Goal: Task Accomplishment & Management: Use online tool/utility

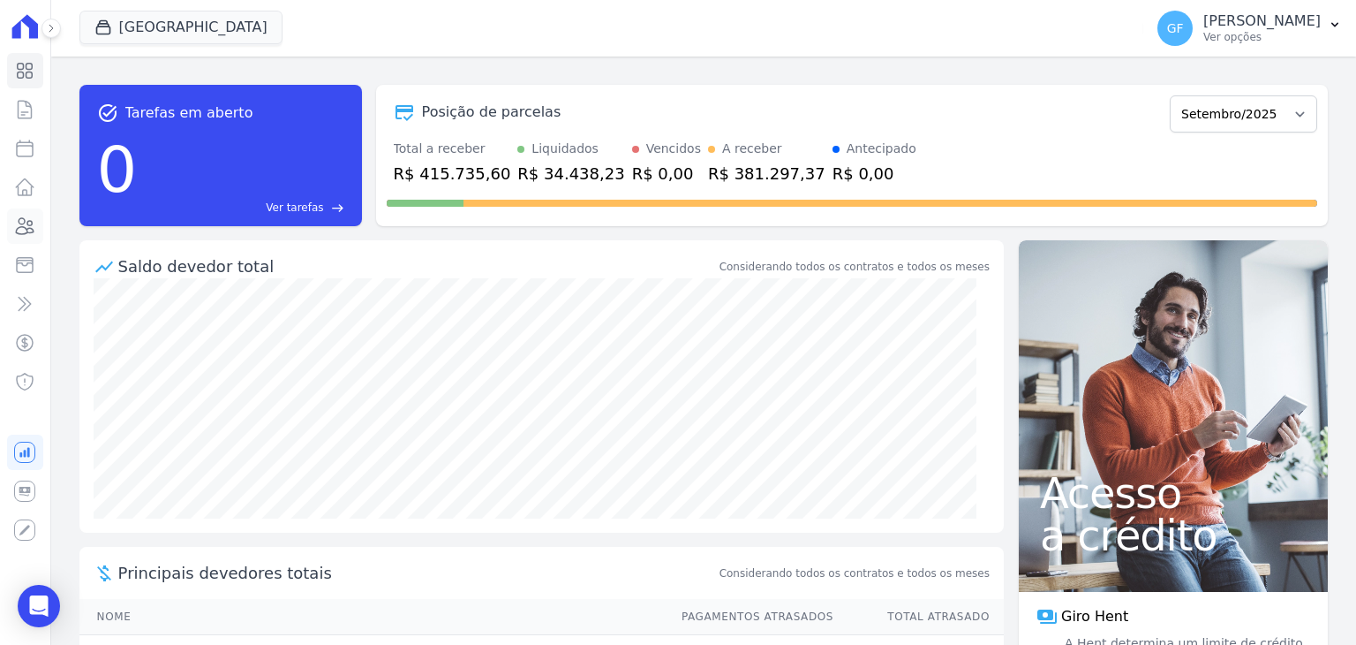
click at [11, 225] on link "Clientes" at bounding box center [25, 225] width 36 height 35
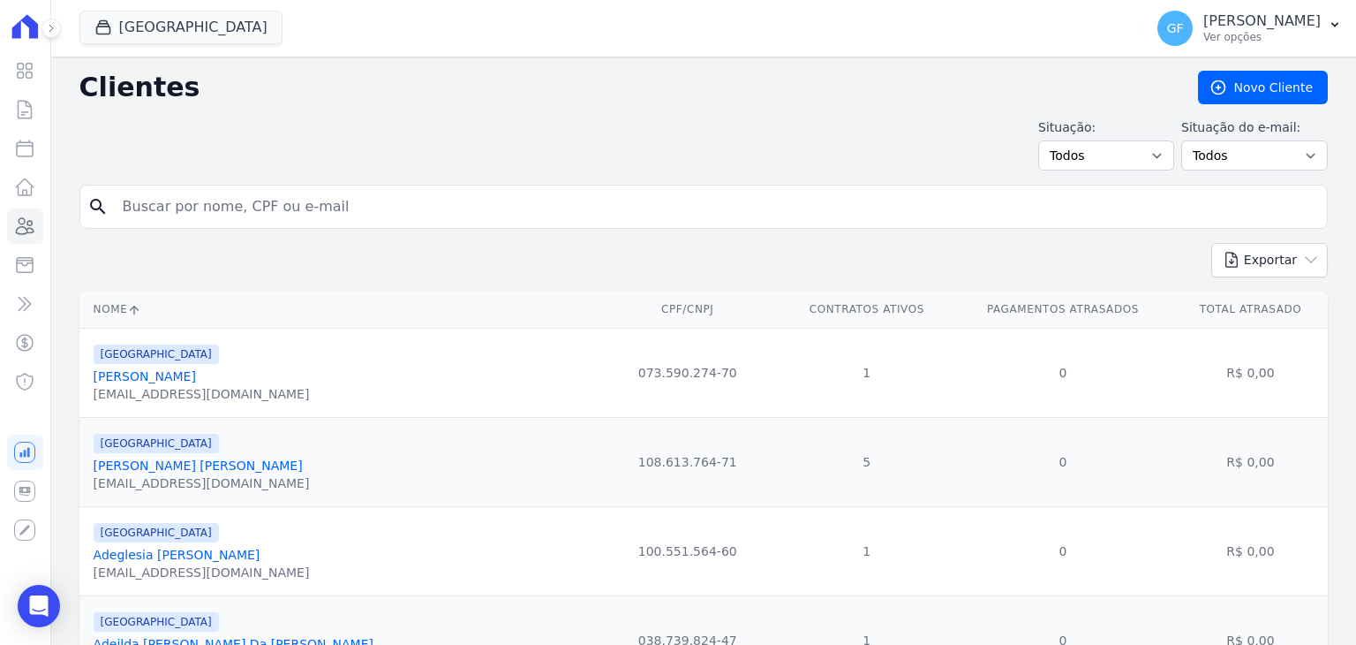
click at [248, 207] on input "search" at bounding box center [716, 206] width 1208 height 35
type input "regineide"
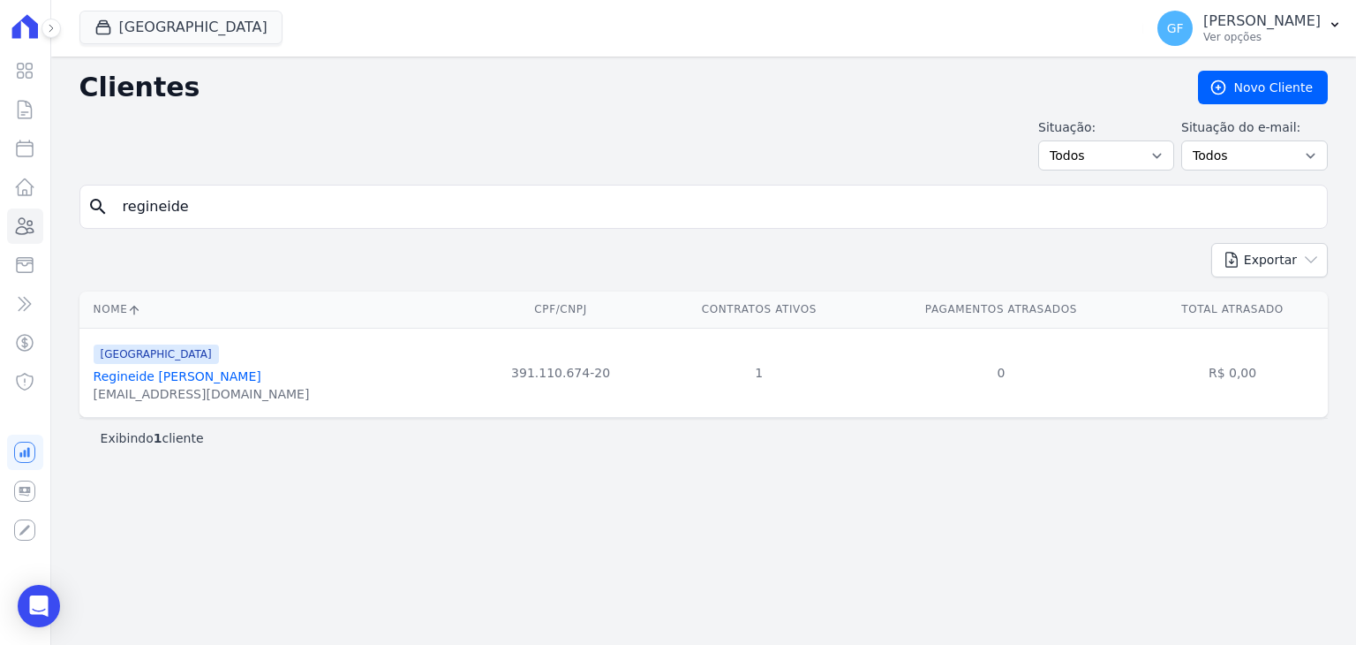
click at [199, 375] on link "Regineide Maria De Araujo Assunção" at bounding box center [178, 376] width 168 height 14
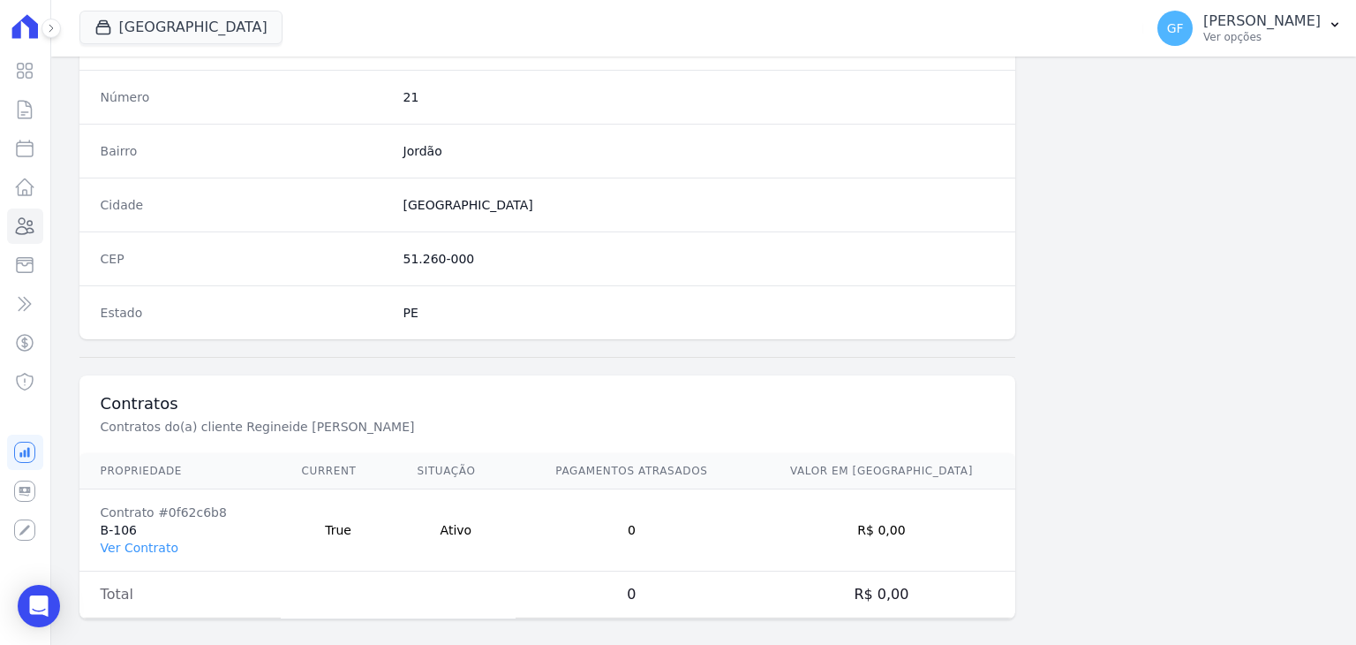
scroll to position [1002, 0]
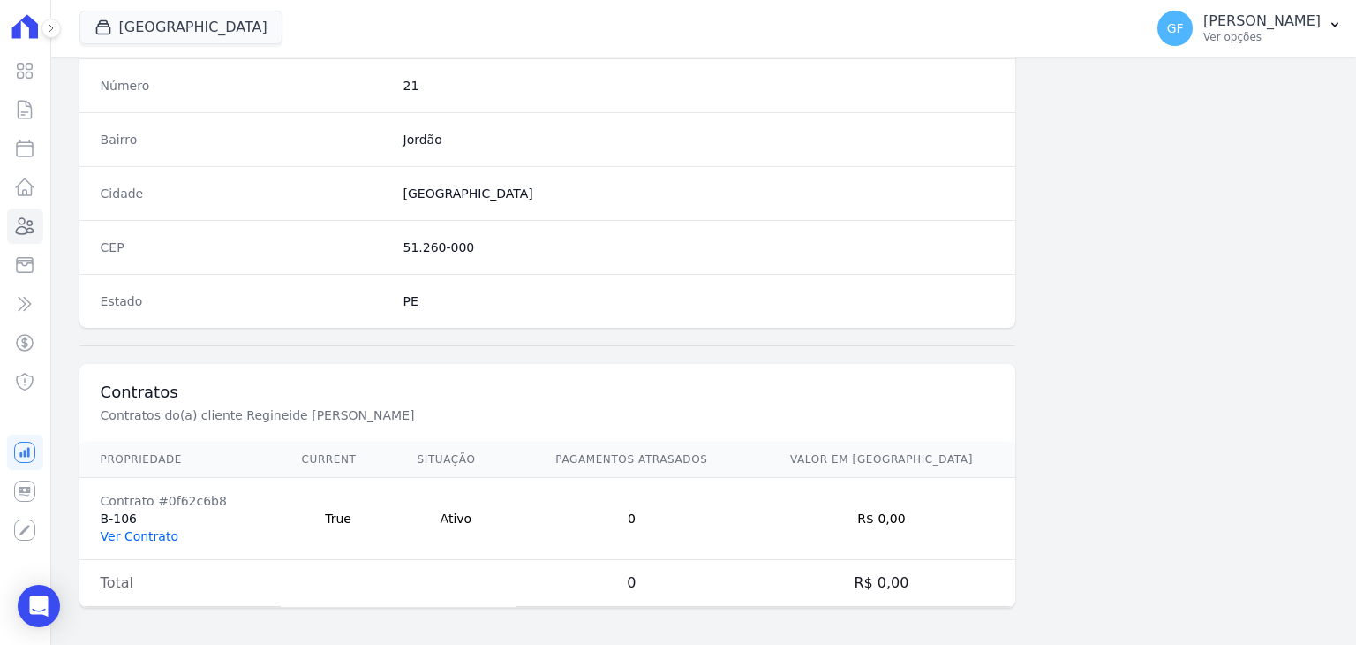
click at [139, 534] on link "Ver Contrato" at bounding box center [140, 536] width 78 height 14
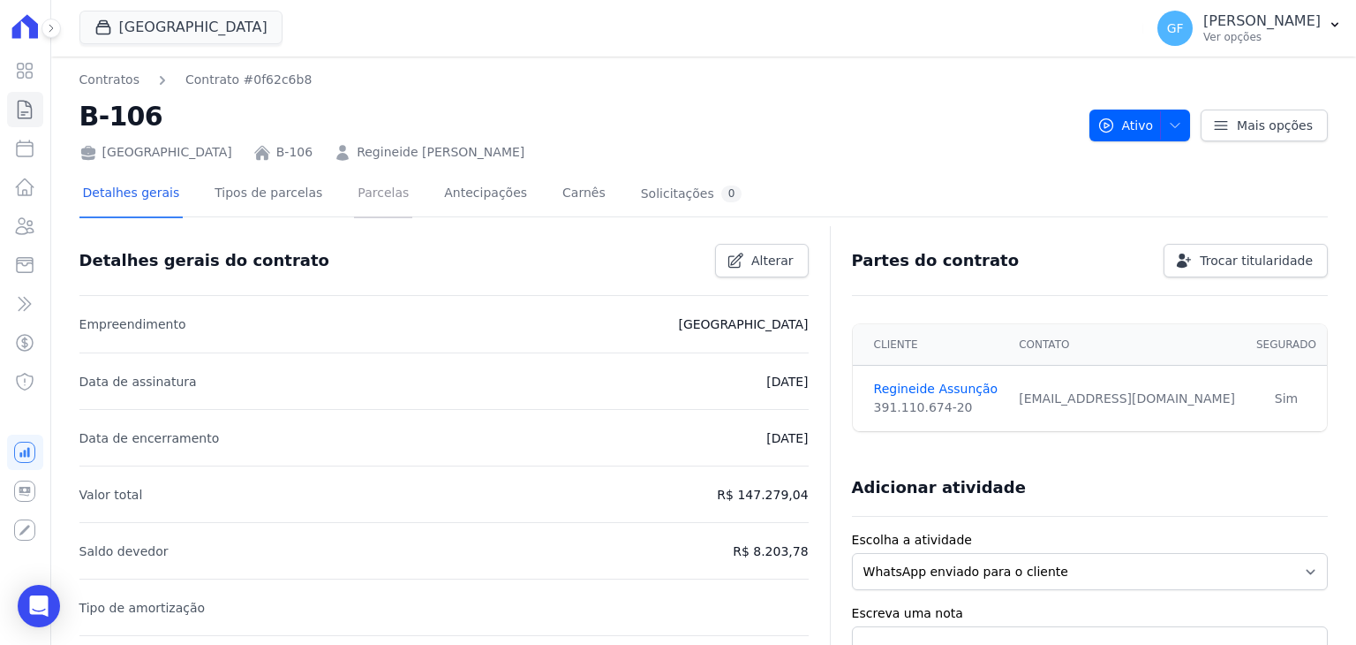
click at [366, 188] on link "Parcelas" at bounding box center [383, 194] width 58 height 47
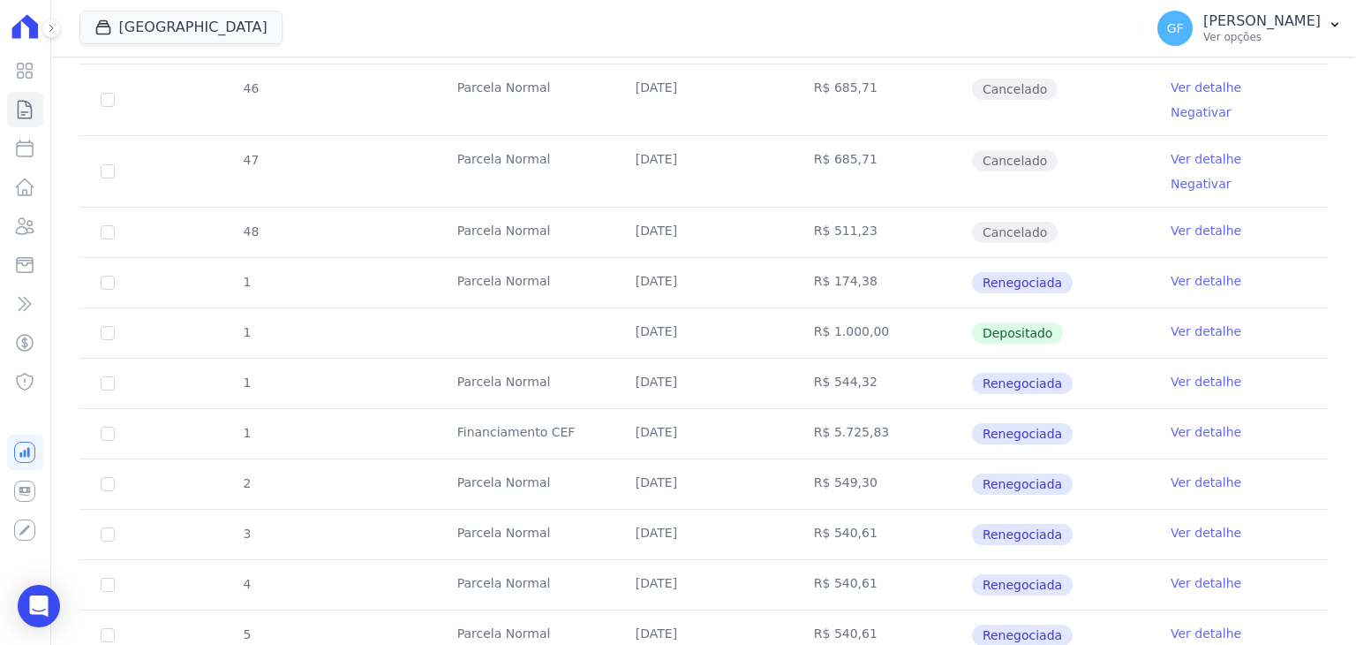
scroll to position [547, 0]
drag, startPoint x: 623, startPoint y: 419, endPoint x: 896, endPoint y: 418, distance: 273.7
click at [887, 457] on tr "2 Parcela Normal 10/09/2025 R$ 549,30 Renegociada Ver detalhe" at bounding box center [703, 482] width 1249 height 50
click at [901, 458] on td "R$ 549,30" at bounding box center [882, 482] width 178 height 49
click at [1174, 472] on link "Ver detalhe" at bounding box center [1206, 481] width 71 height 18
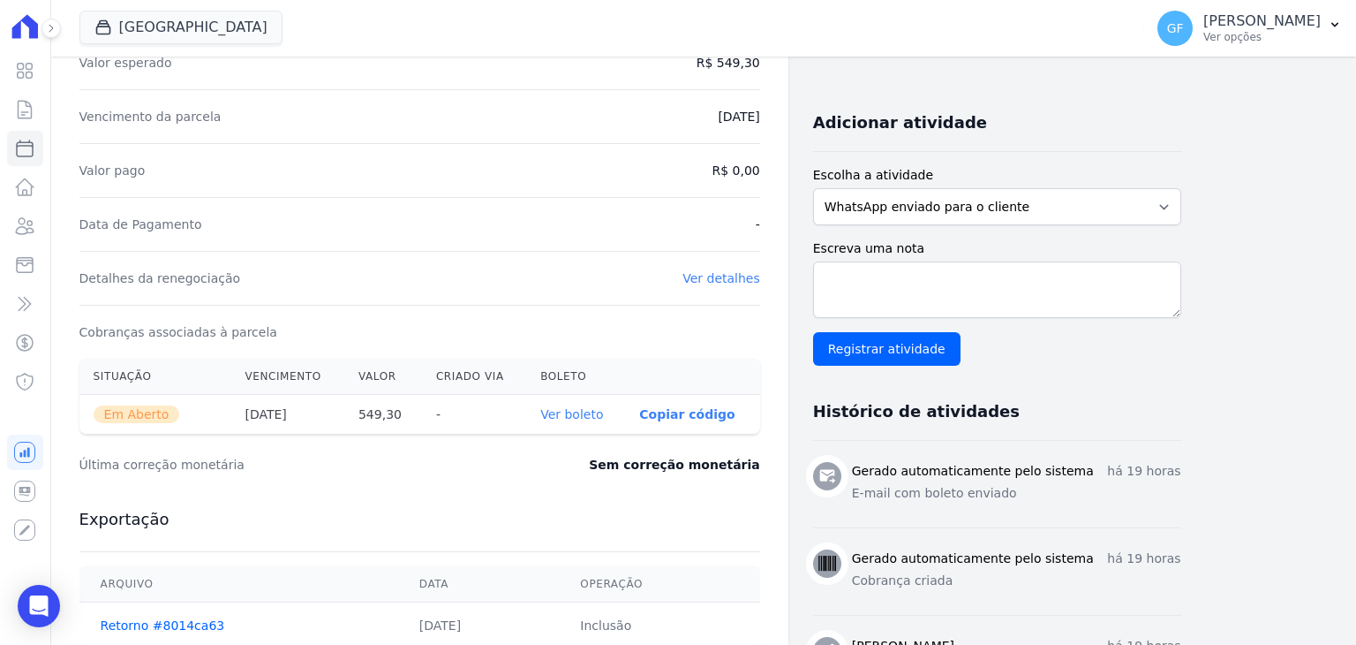
scroll to position [530, 0]
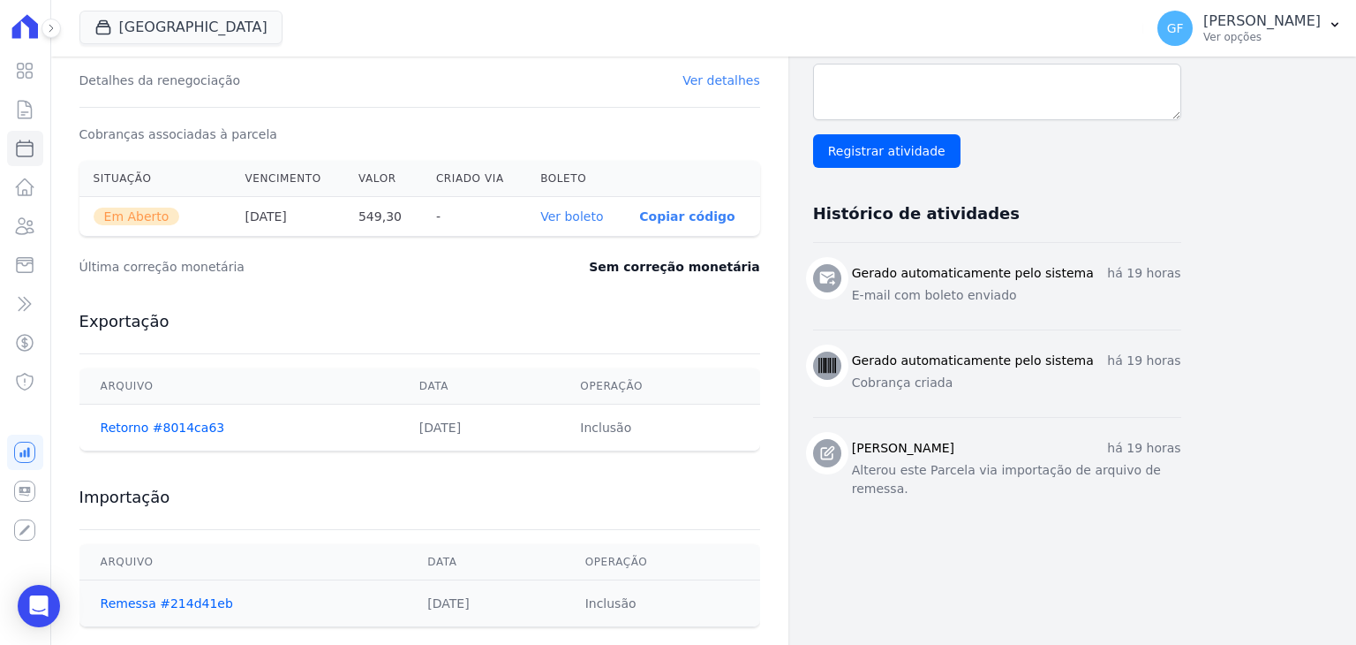
click at [585, 222] on link "Ver boleto" at bounding box center [571, 216] width 63 height 14
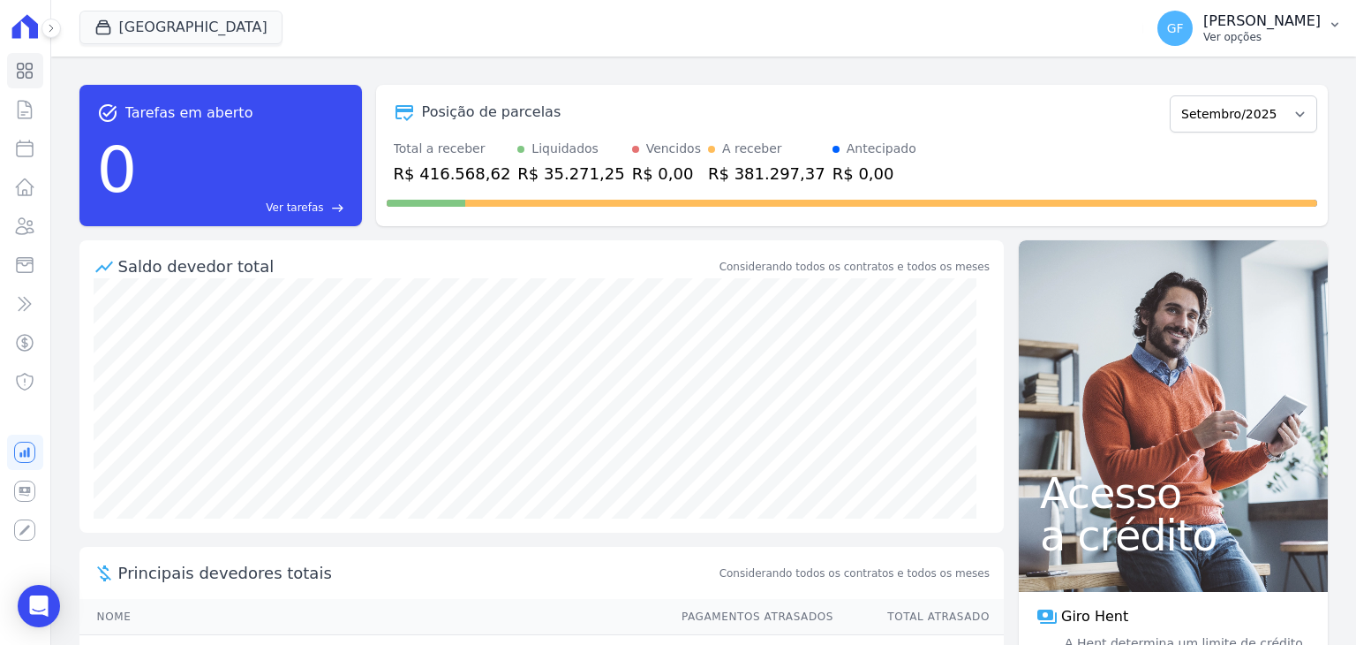
click at [1279, 32] on p "Ver opções" at bounding box center [1262, 37] width 117 height 14
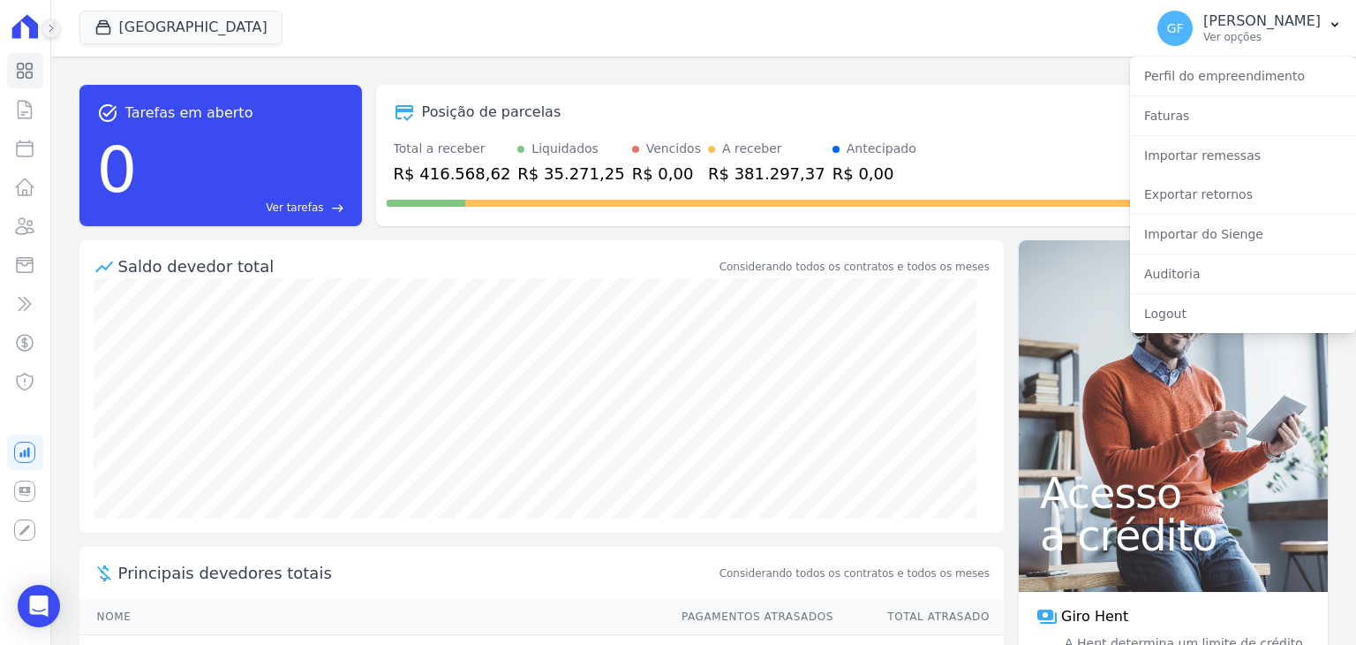
click at [42, 23] on button at bounding box center [51, 28] width 19 height 19
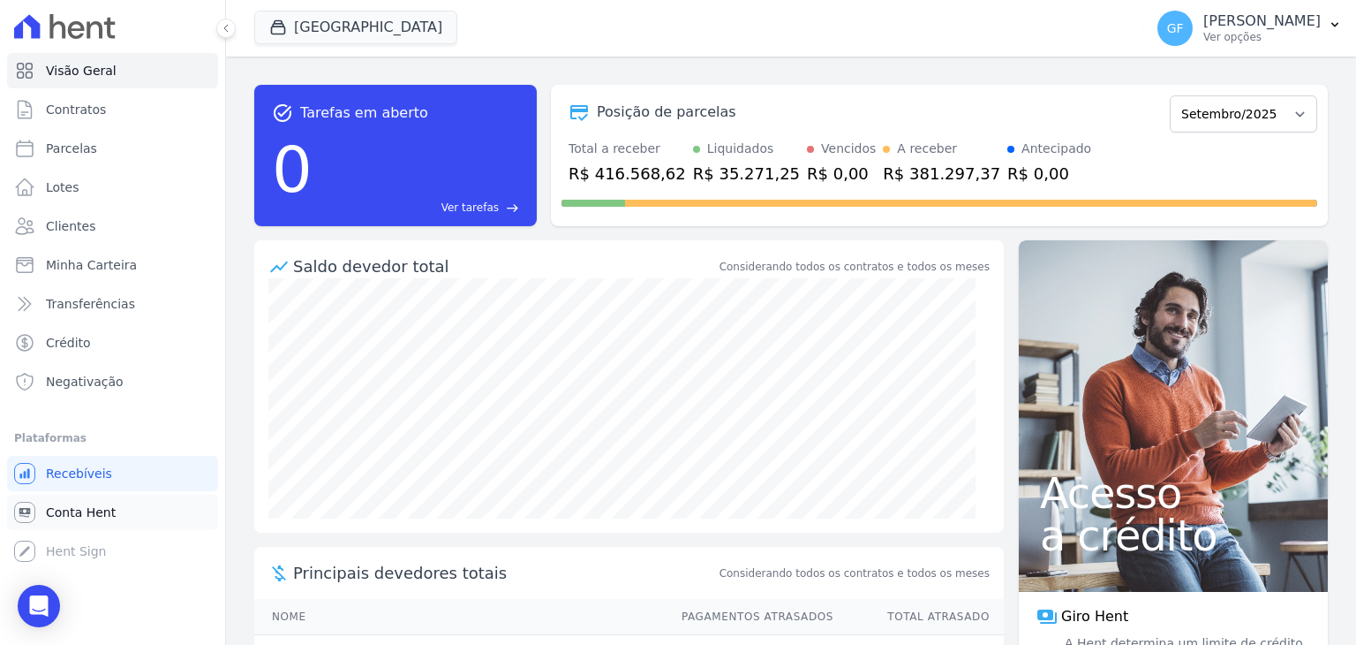
click at [91, 525] on link "Conta Hent" at bounding box center [112, 511] width 211 height 35
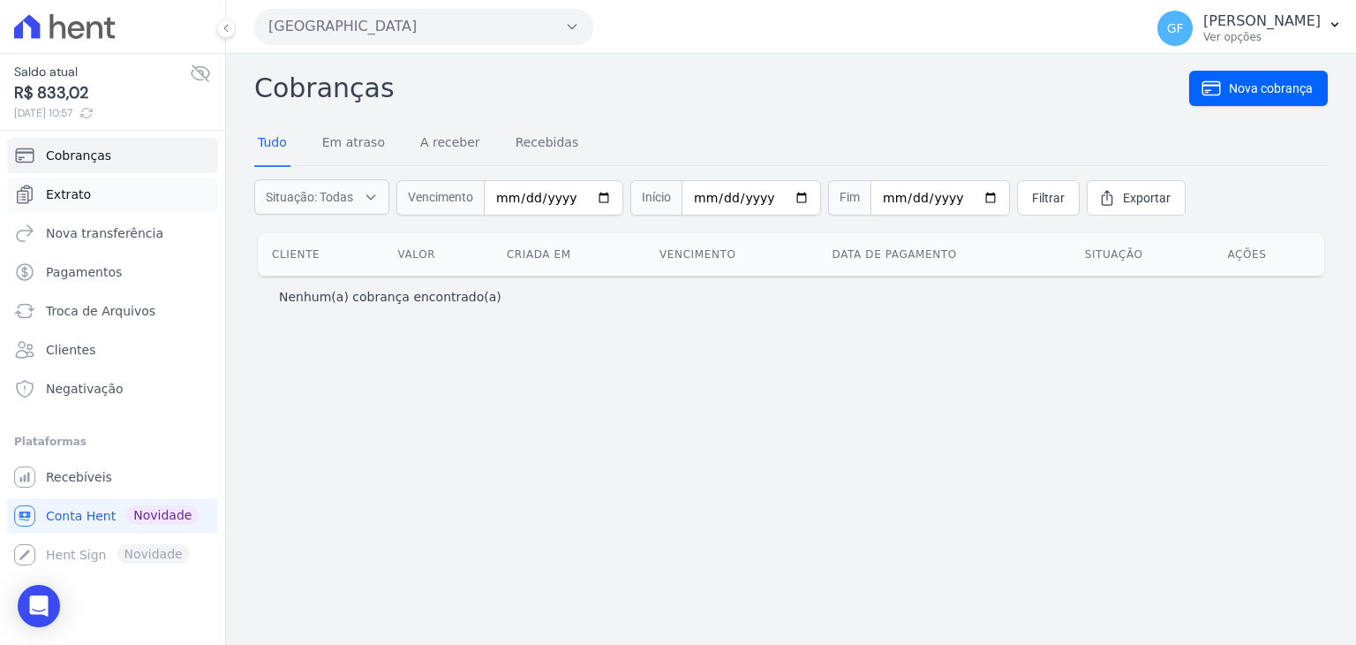
click at [72, 193] on span "Extrato" at bounding box center [68, 194] width 45 height 18
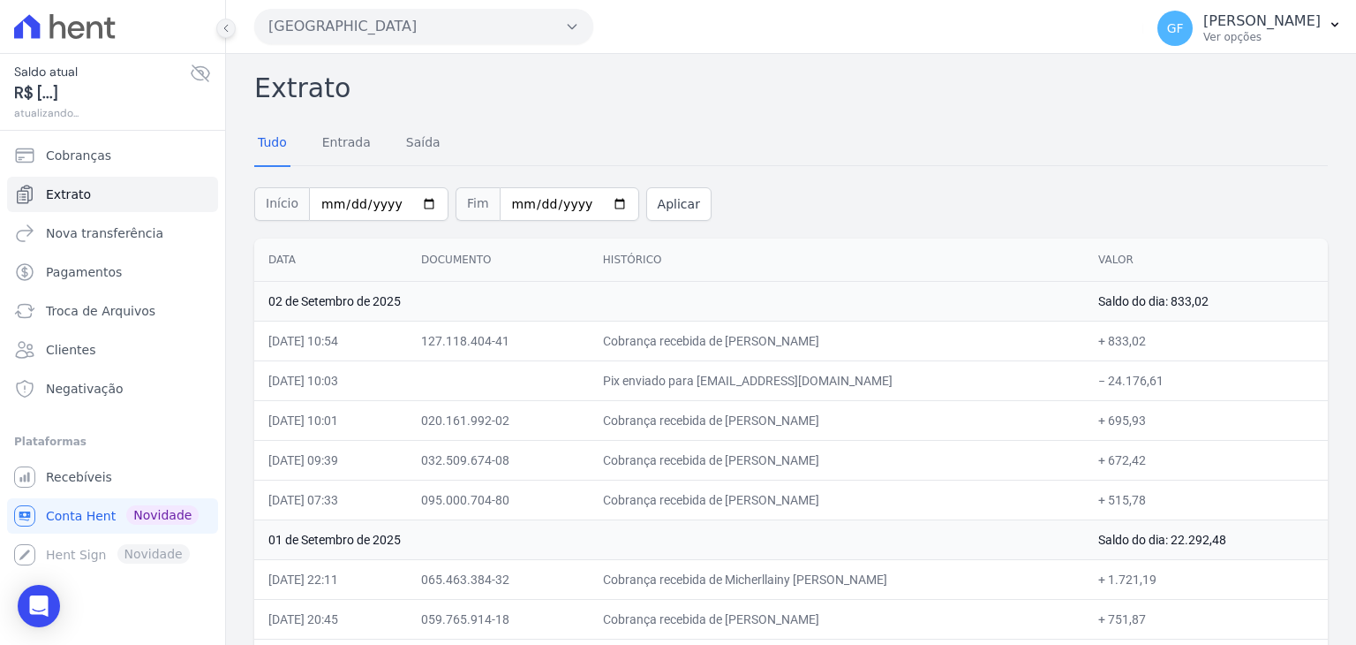
click at [223, 23] on icon at bounding box center [226, 28] width 11 height 11
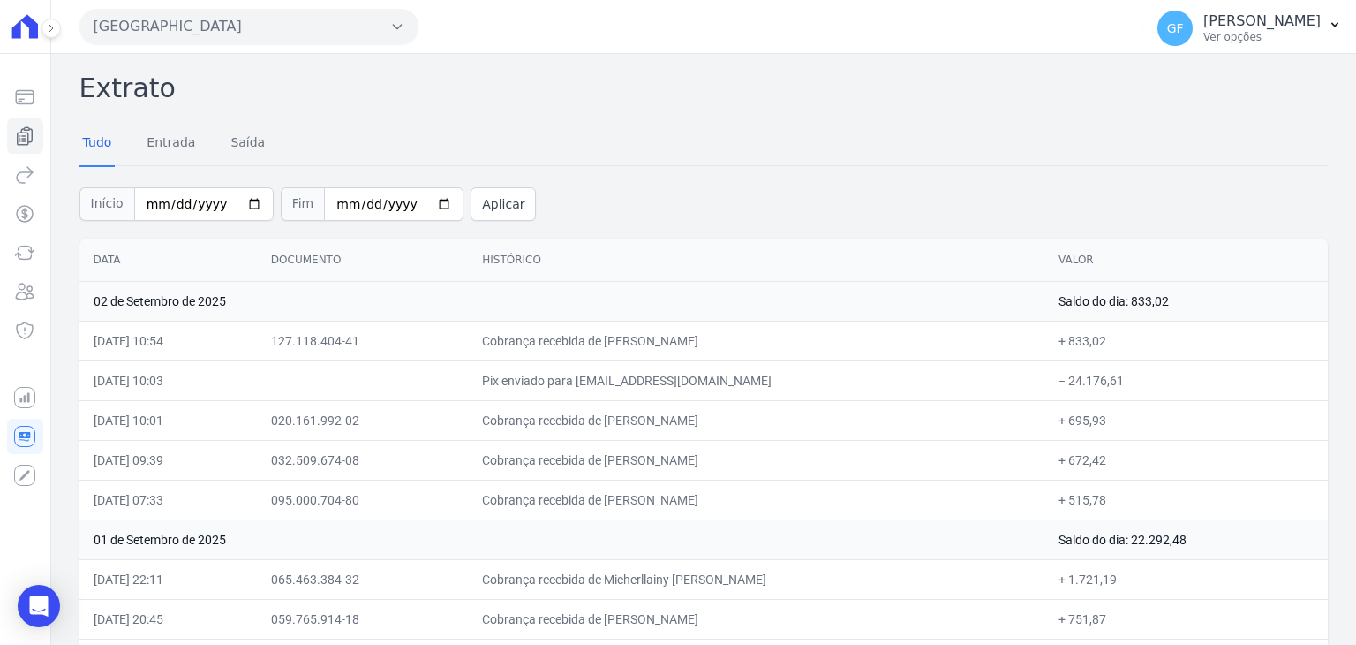
drag, startPoint x: 502, startPoint y: 341, endPoint x: 1158, endPoint y: 378, distance: 657.1
click at [14, 29] on icon at bounding box center [25, 26] width 26 height 24
click at [16, 88] on icon "Sidebar" at bounding box center [24, 97] width 21 height 21
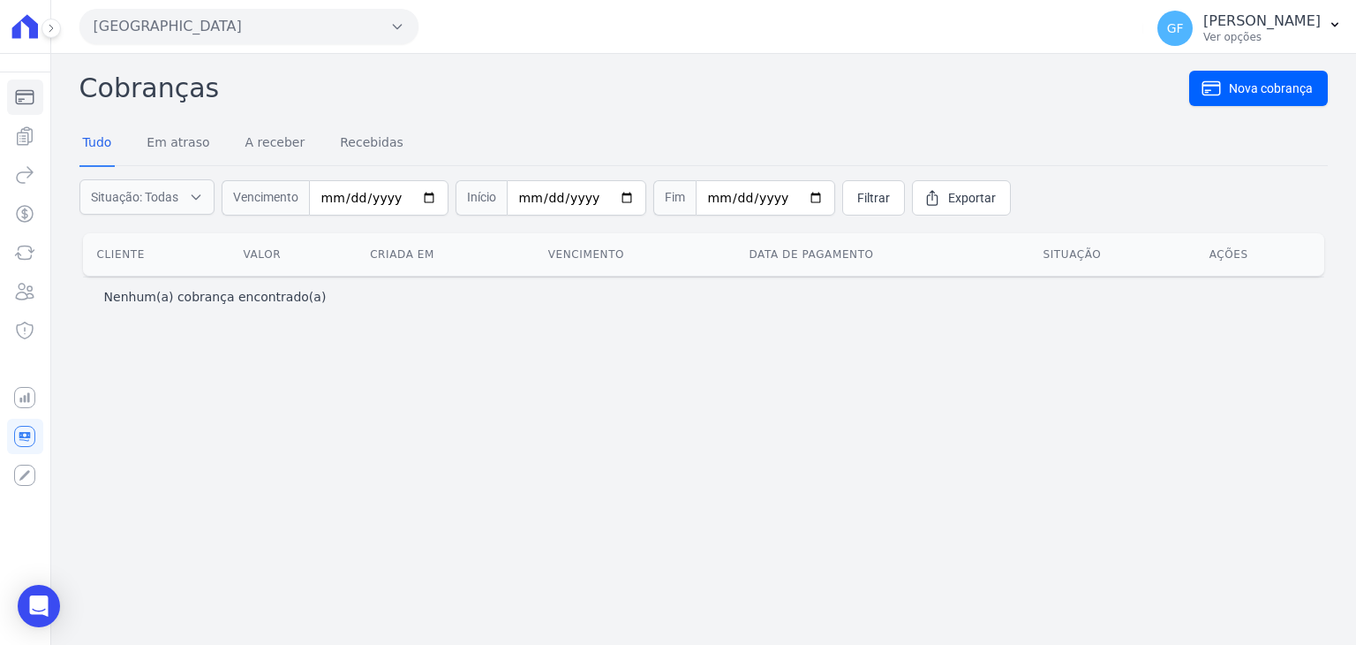
click at [10, 30] on icon at bounding box center [25, 26] width 36 height 25
click at [52, 29] on icon at bounding box center [51, 28] width 11 height 11
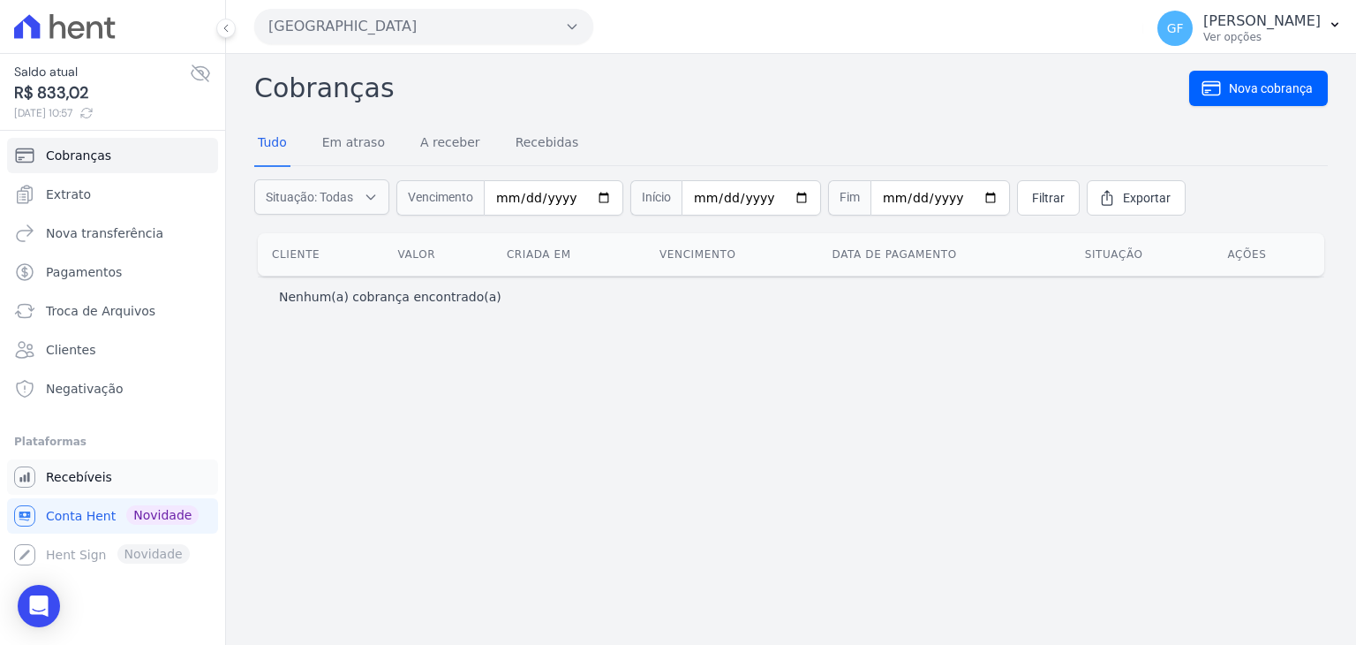
click at [74, 468] on span "Recebíveis" at bounding box center [79, 477] width 66 height 18
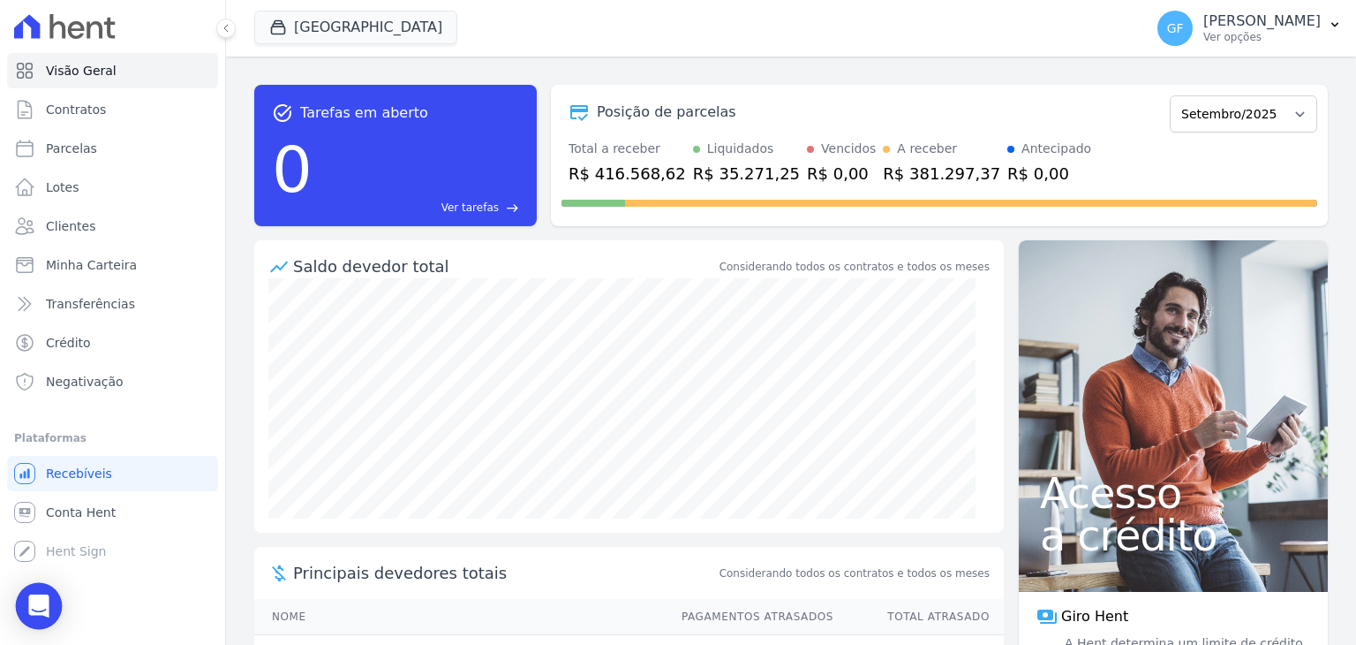
click at [28, 608] on div "Open Intercom Messenger" at bounding box center [39, 606] width 47 height 47
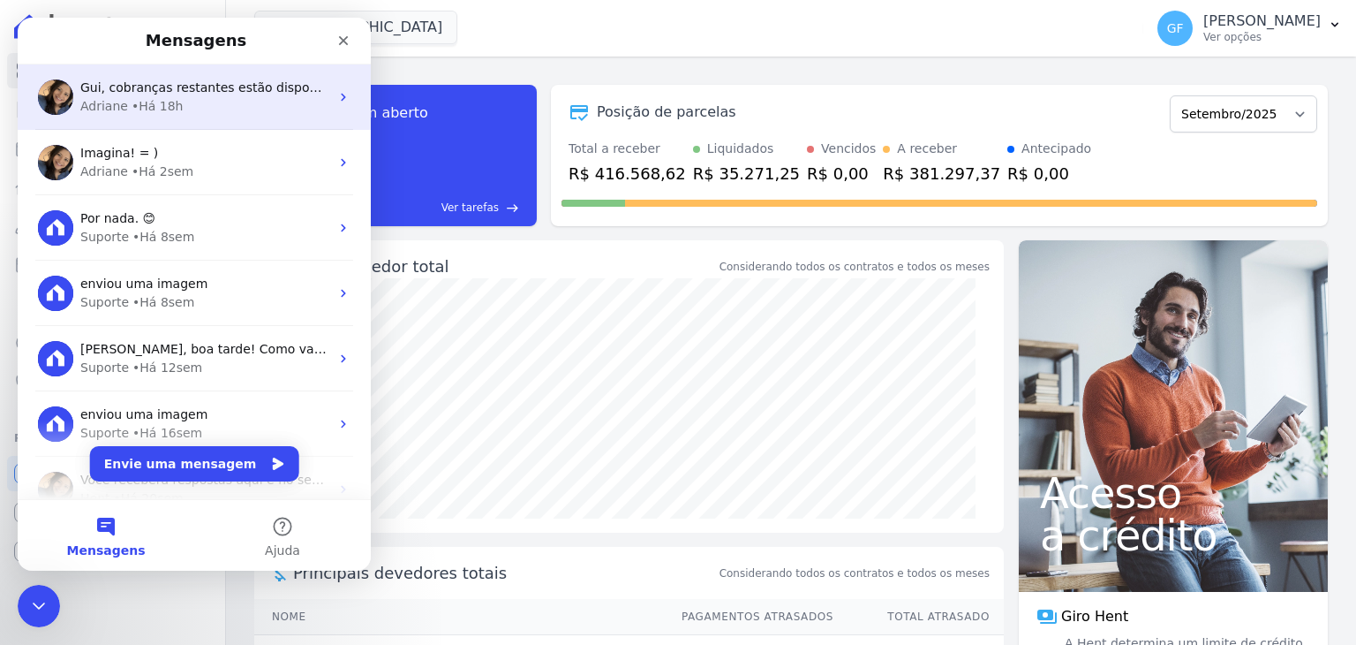
click at [99, 117] on div "Gui, cobranças restantes estão disponiveis no link; [URL][DOMAIN_NAME] [PERSON_…" at bounding box center [194, 96] width 353 height 65
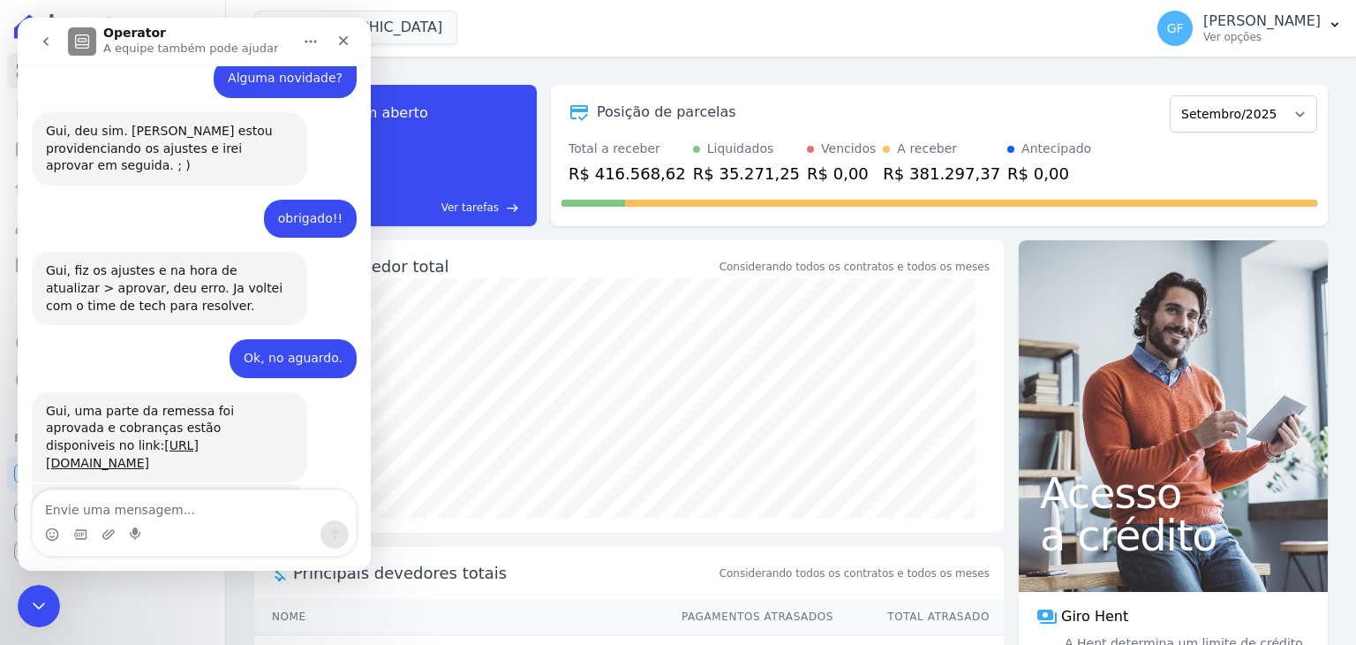
scroll to position [6884, 0]
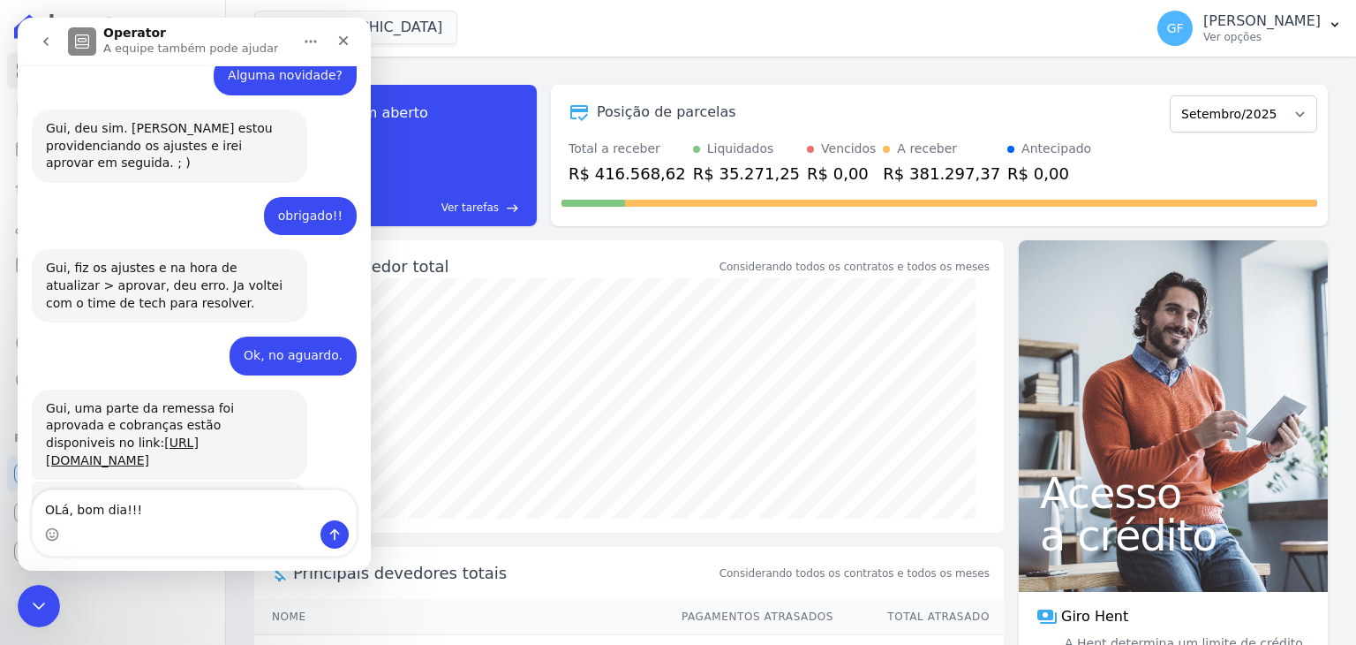
type textarea "OLá, bom dia!!!!"
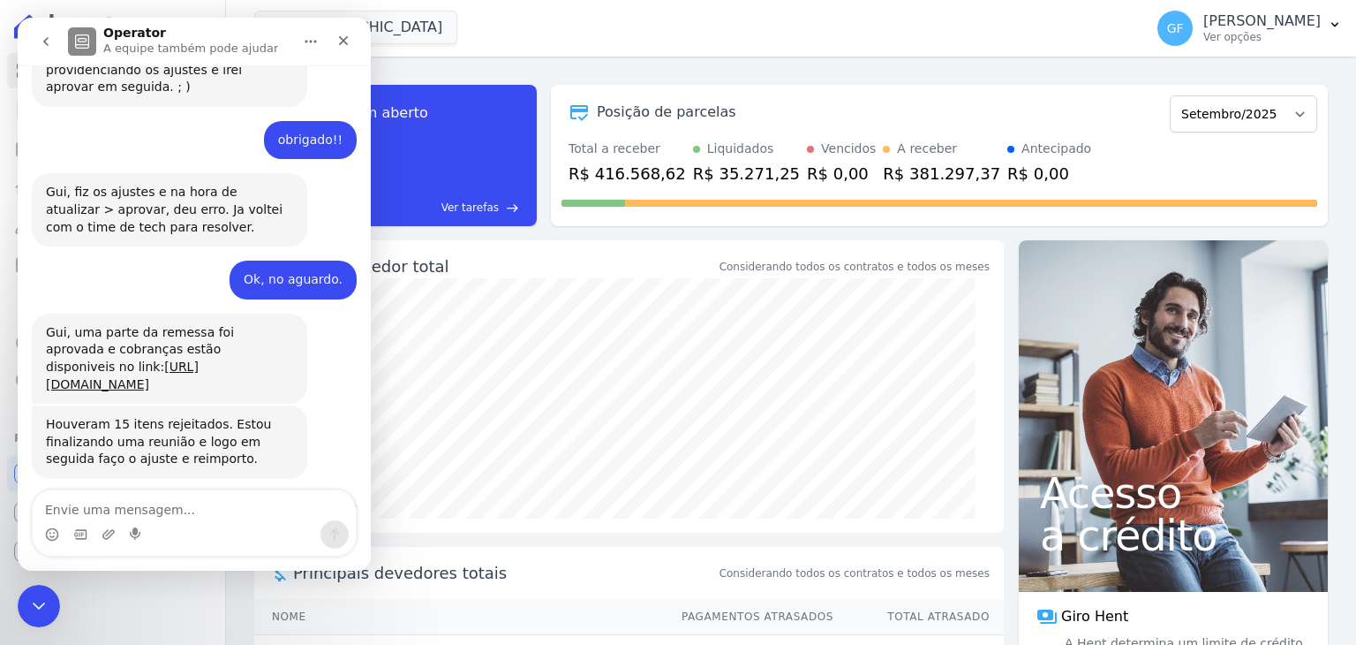
type textarea "[PERSON_NAME]"
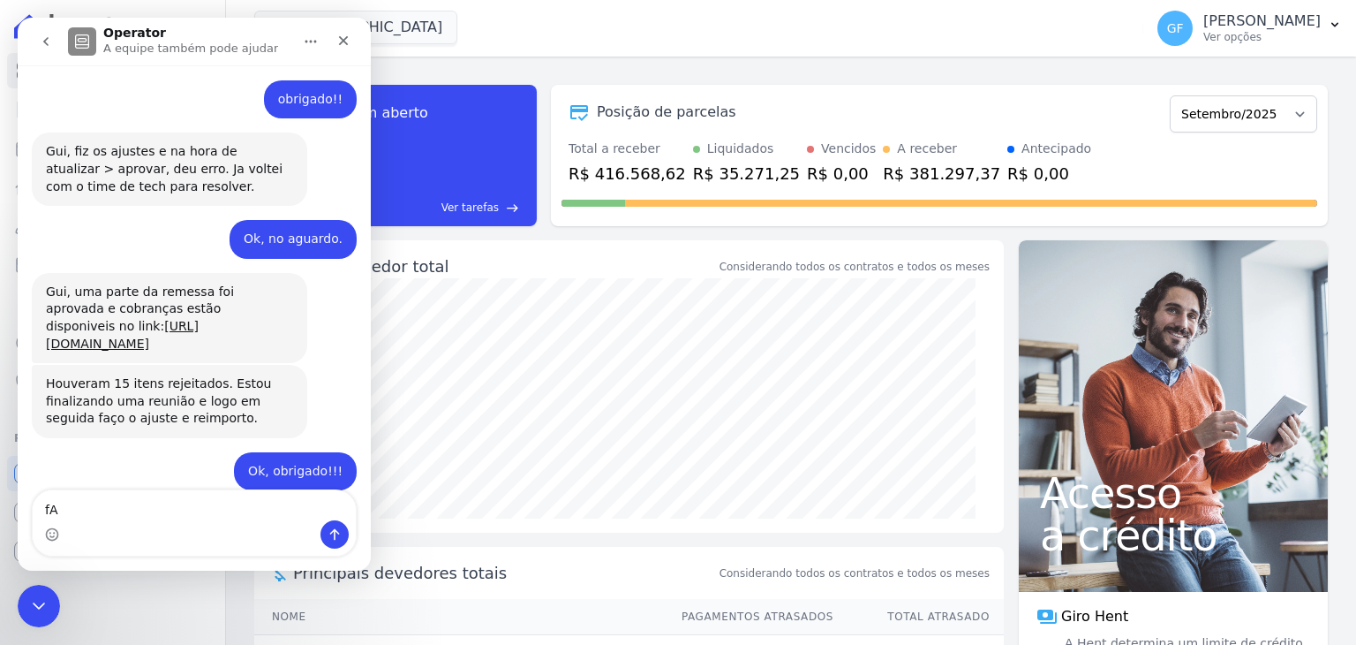
type textarea "f"
type textarea "Favor espelhar contrato da cliente."
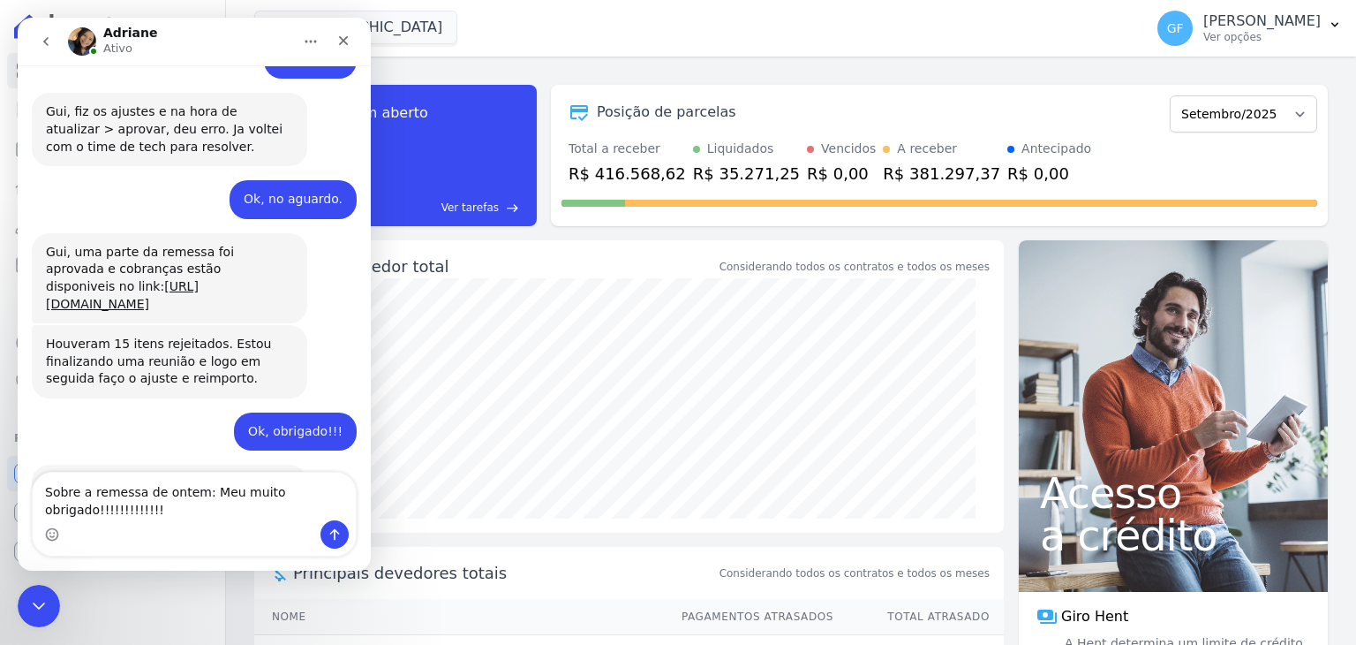
type textarea "Sobre a remessa de ontem: Meu muito obrigado!!!!!!!!!!!!!!"
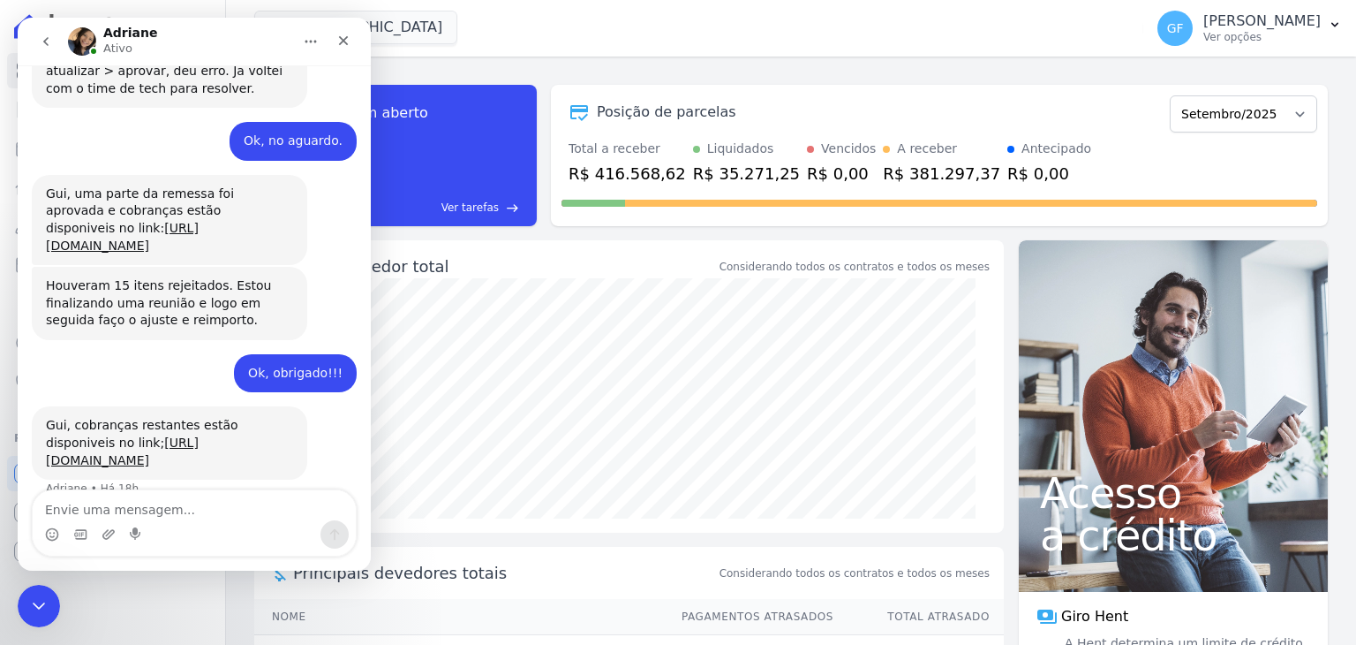
click at [46, 541] on div "Messenger da Intercom" at bounding box center [52, 534] width 14 height 28
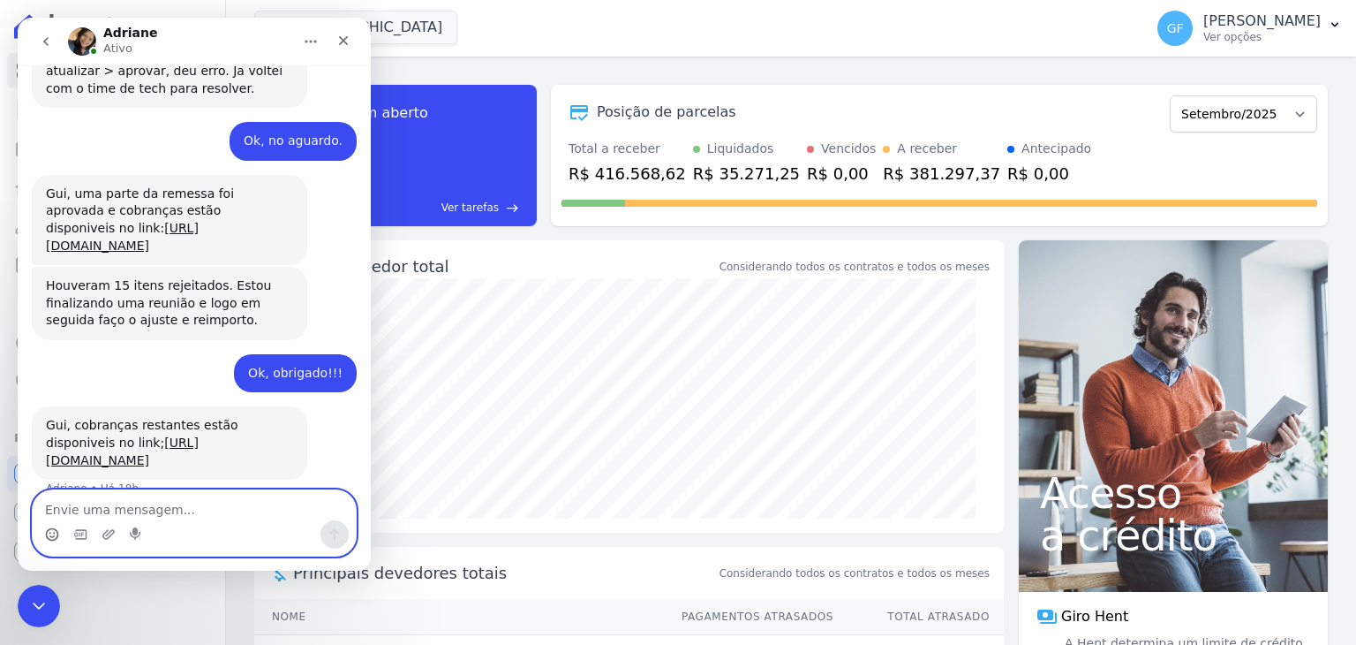
click at [54, 538] on icon "Selecionador de Emoji" at bounding box center [52, 534] width 14 height 14
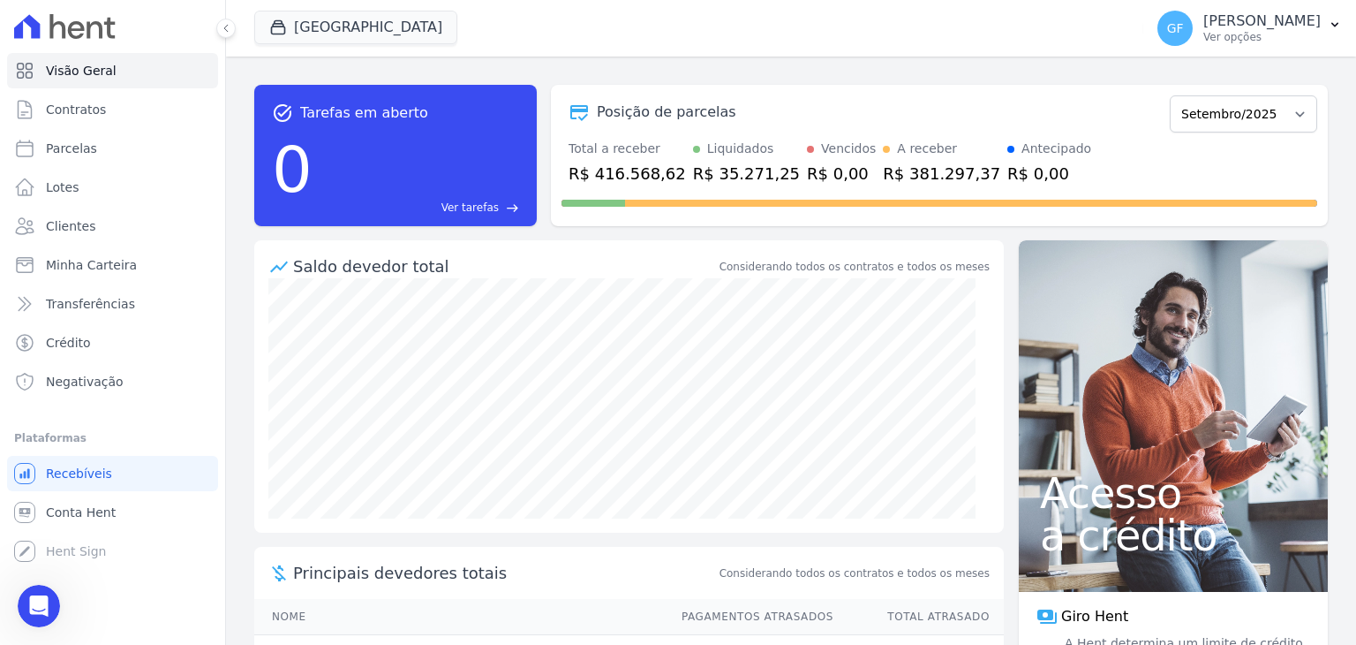
scroll to position [7216, 0]
click at [25, 68] on icon at bounding box center [24, 70] width 21 height 21
click at [21, 597] on div "Open Intercom Messenger" at bounding box center [39, 606] width 47 height 47
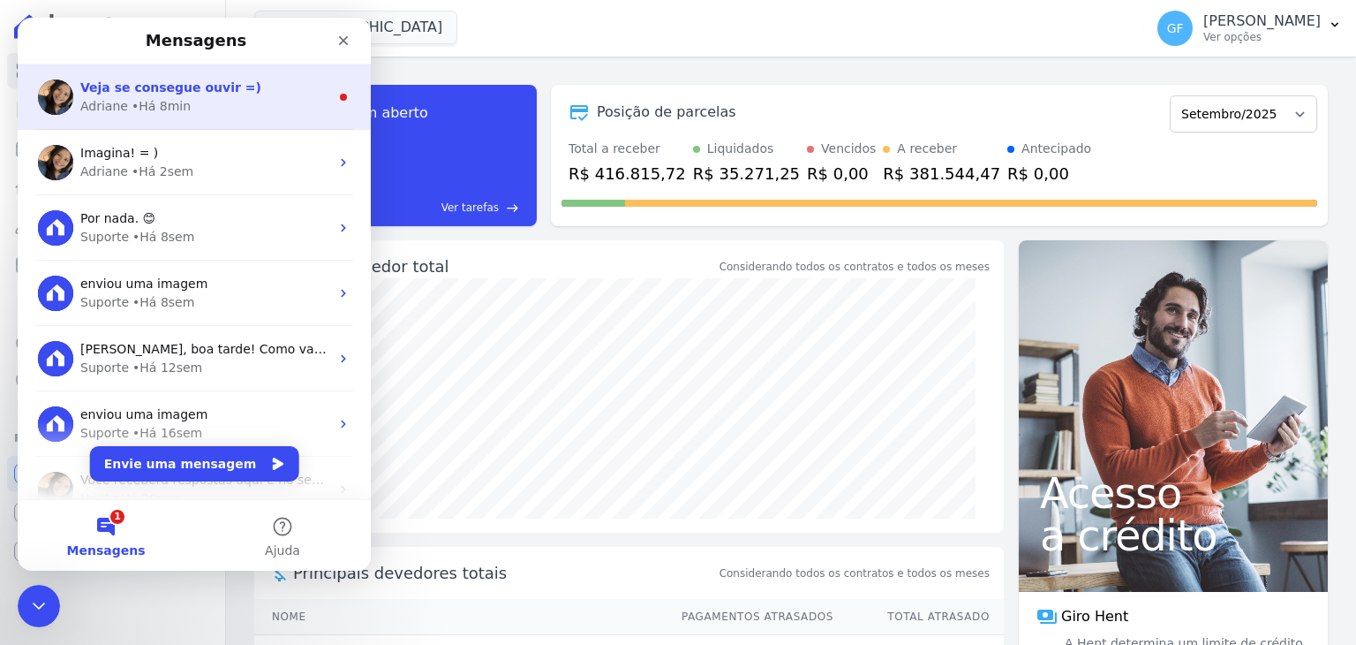
click at [127, 82] on span "Veja se consegue ouvir =)" at bounding box center [170, 87] width 181 height 14
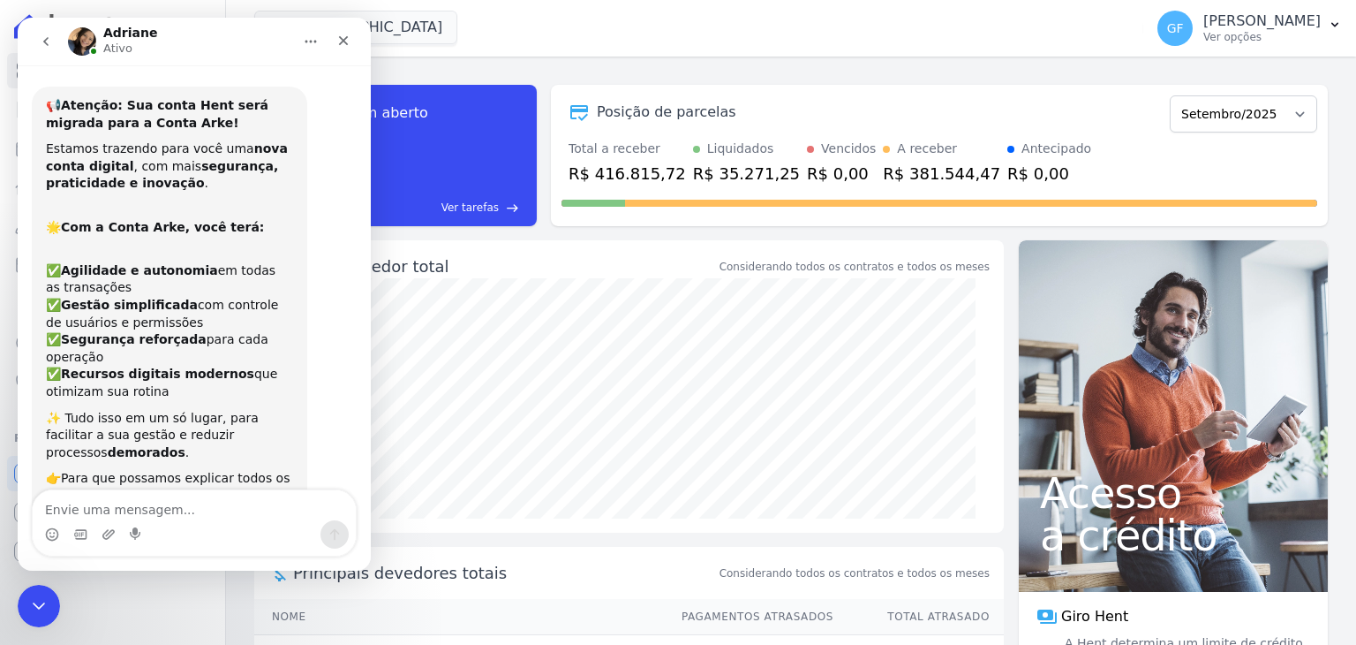
scroll to position [20, 0]
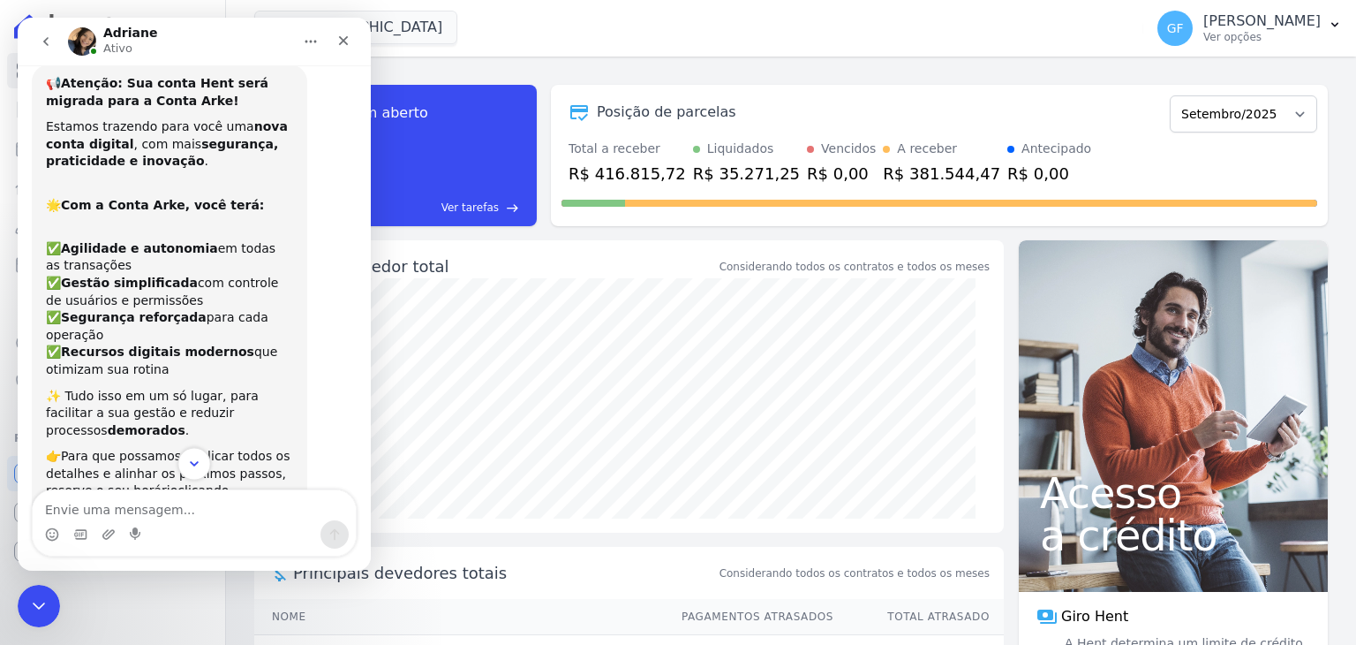
click at [190, 464] on icon "Scroll to bottom" at bounding box center [194, 464] width 16 height 16
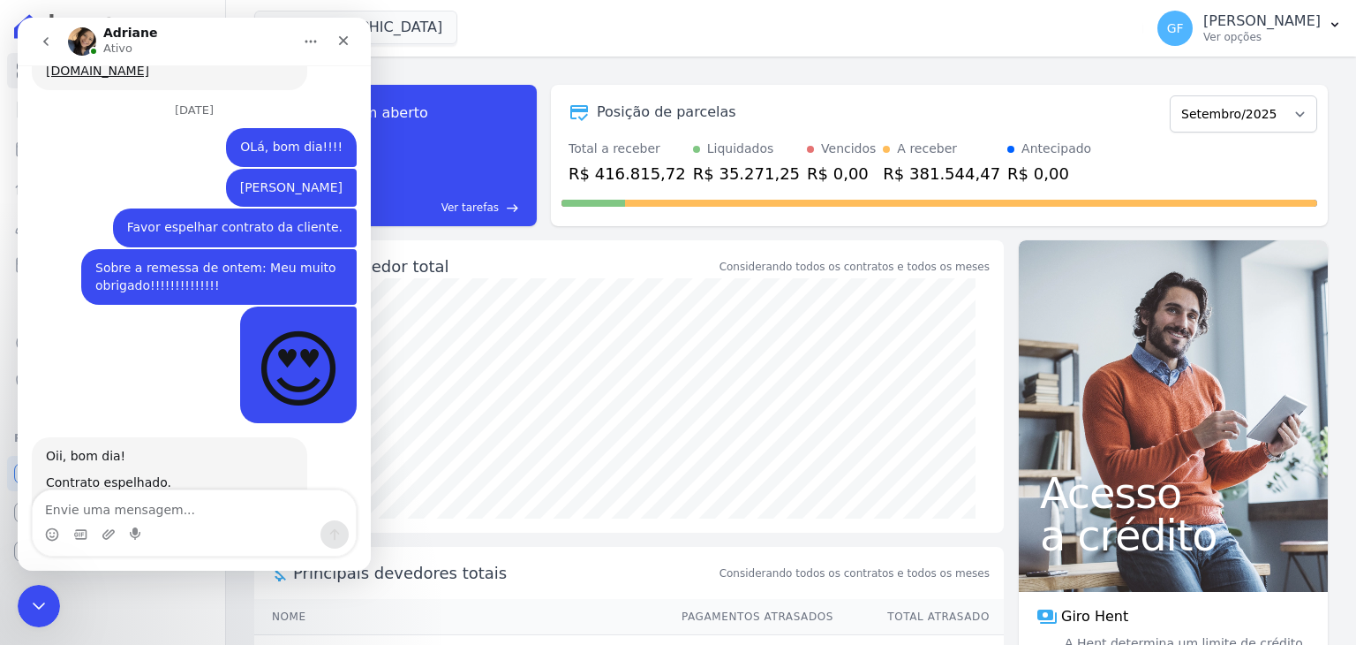
scroll to position [7416, 0]
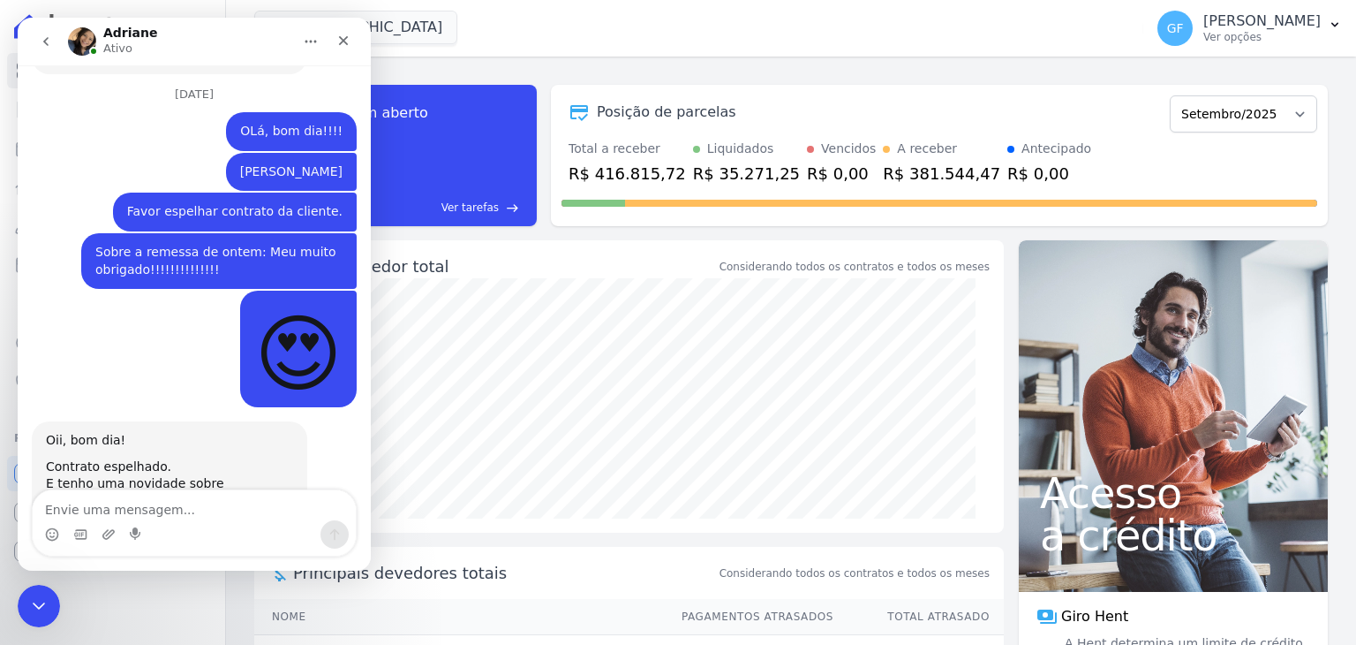
click at [117, 577] on div "WhatsApp P....24.21.ogg" at bounding box center [139, 586] width 151 height 19
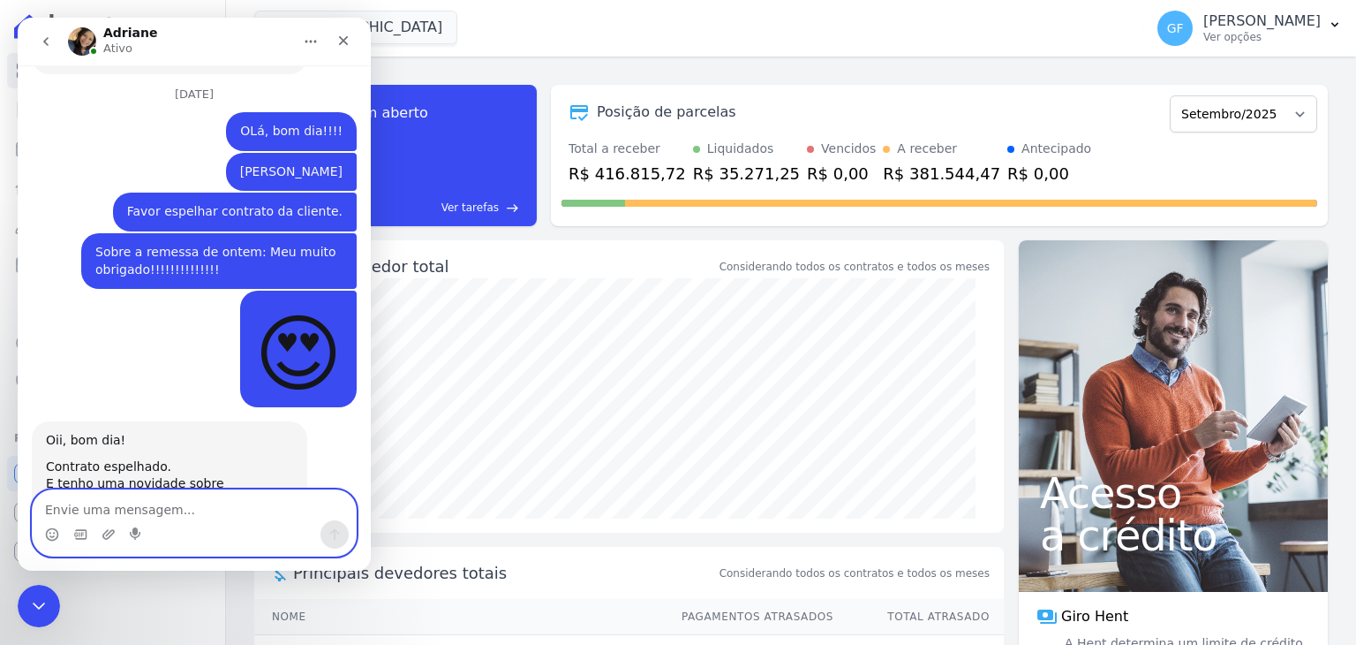
click at [150, 493] on textarea "Envie uma mensagem..." at bounding box center [194, 505] width 323 height 30
type textarea "obrigadoooo!!"
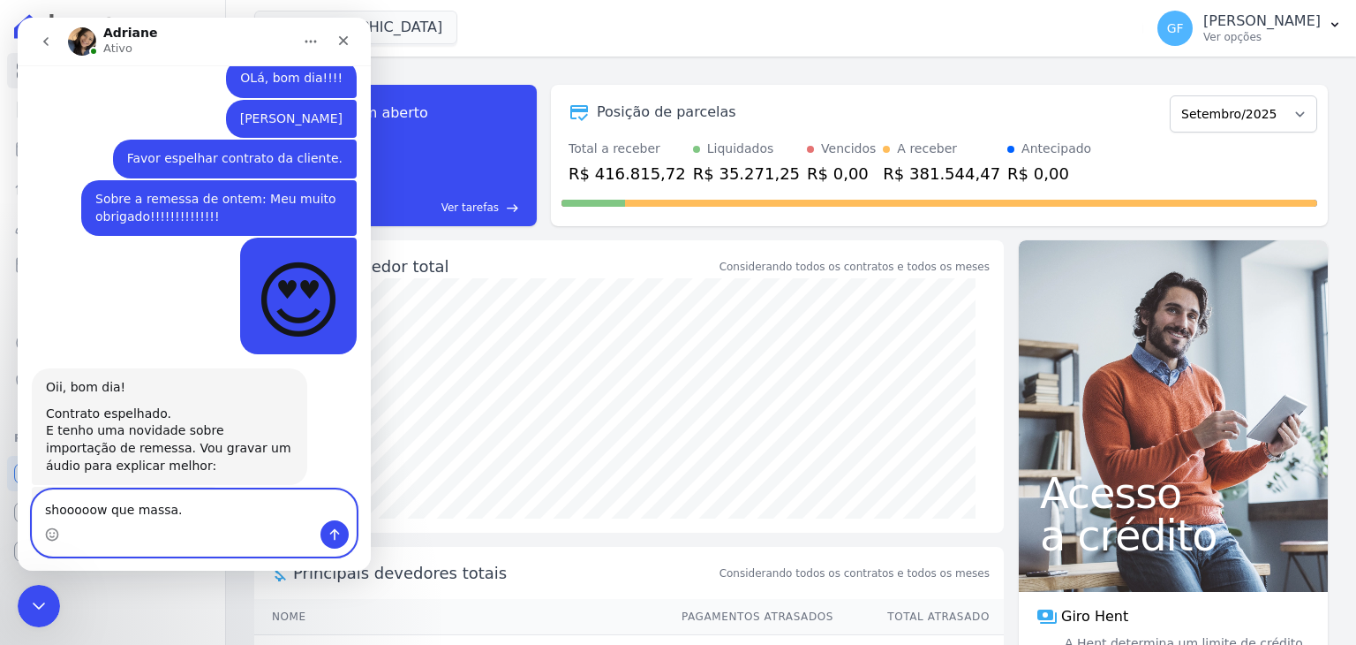
type textarea "shooooow que massa."
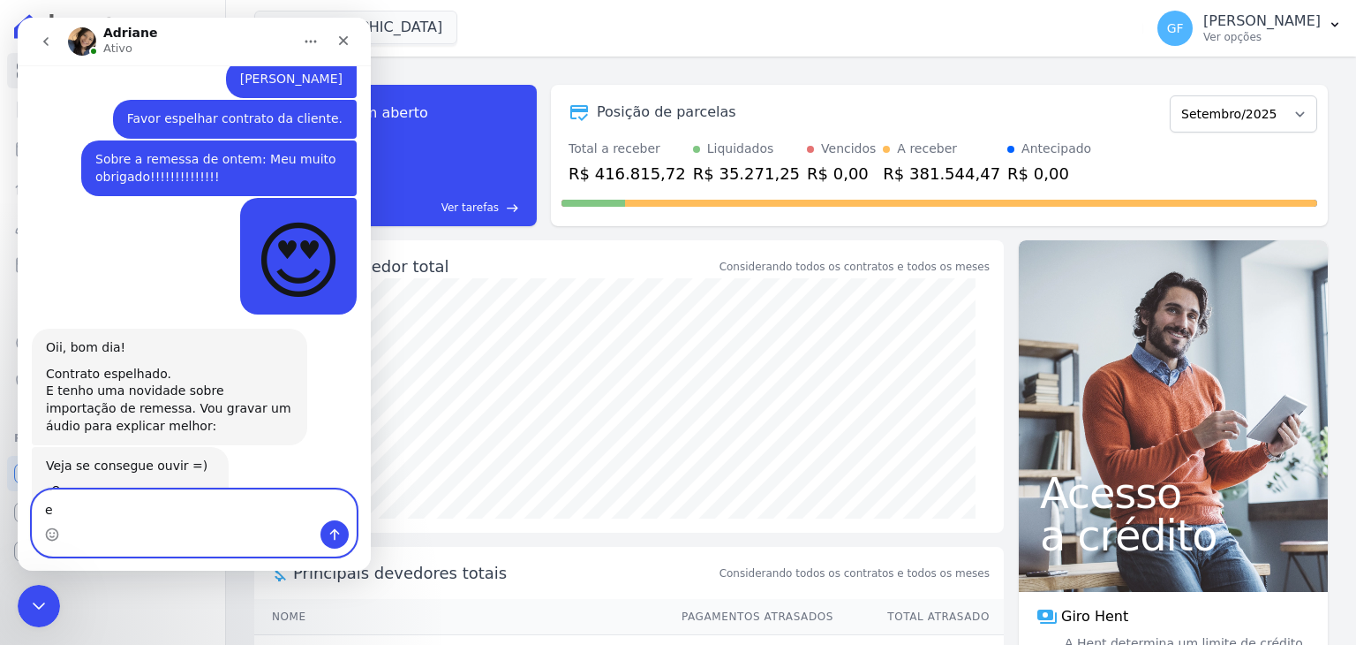
scroll to position [7509, 0]
type textarea "escutei sim."
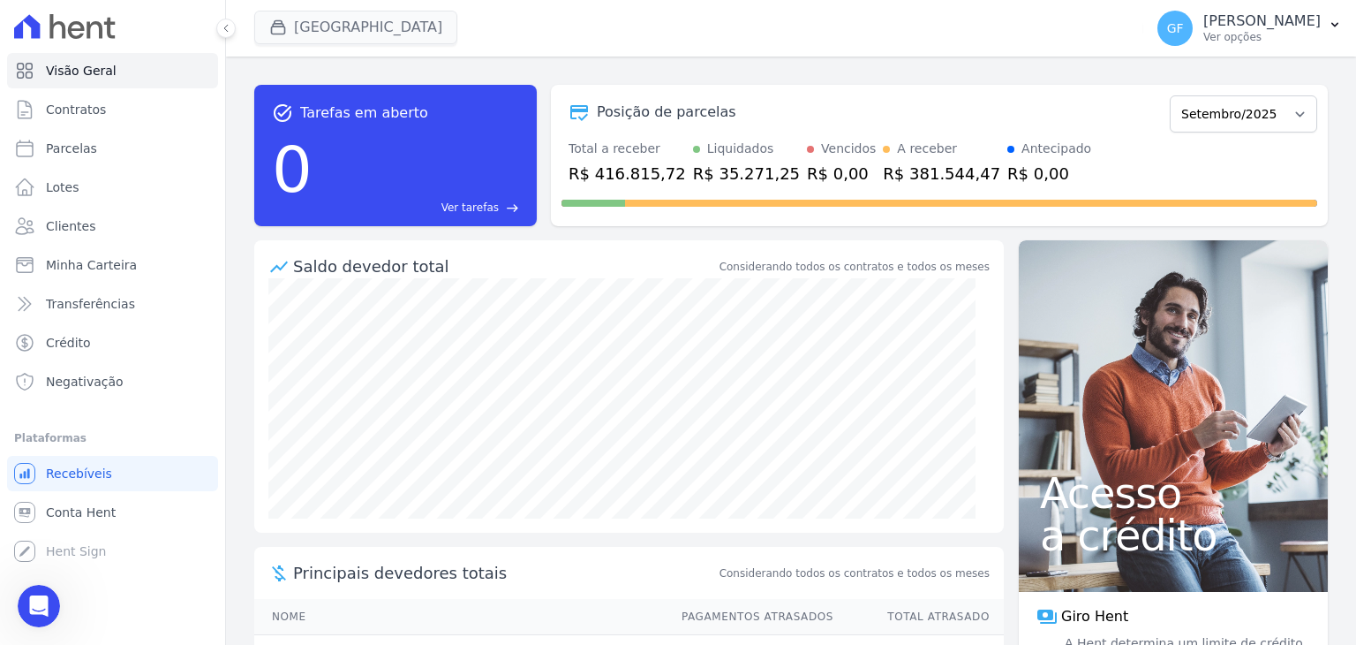
scroll to position [7548, 0]
click at [15, 592] on div "Visão Geral Contratos Parcelas Lotes Clientes Minha Carteira Transferências Cré…" at bounding box center [112, 322] width 225 height 645
click at [79, 602] on div "Visão Geral Contratos Parcelas Lotes Clientes Minha Carteira Transferências Cré…" at bounding box center [112, 322] width 225 height 645
click at [35, 605] on icon "Abertura do Messenger da Intercom" at bounding box center [36, 603] width 12 height 14
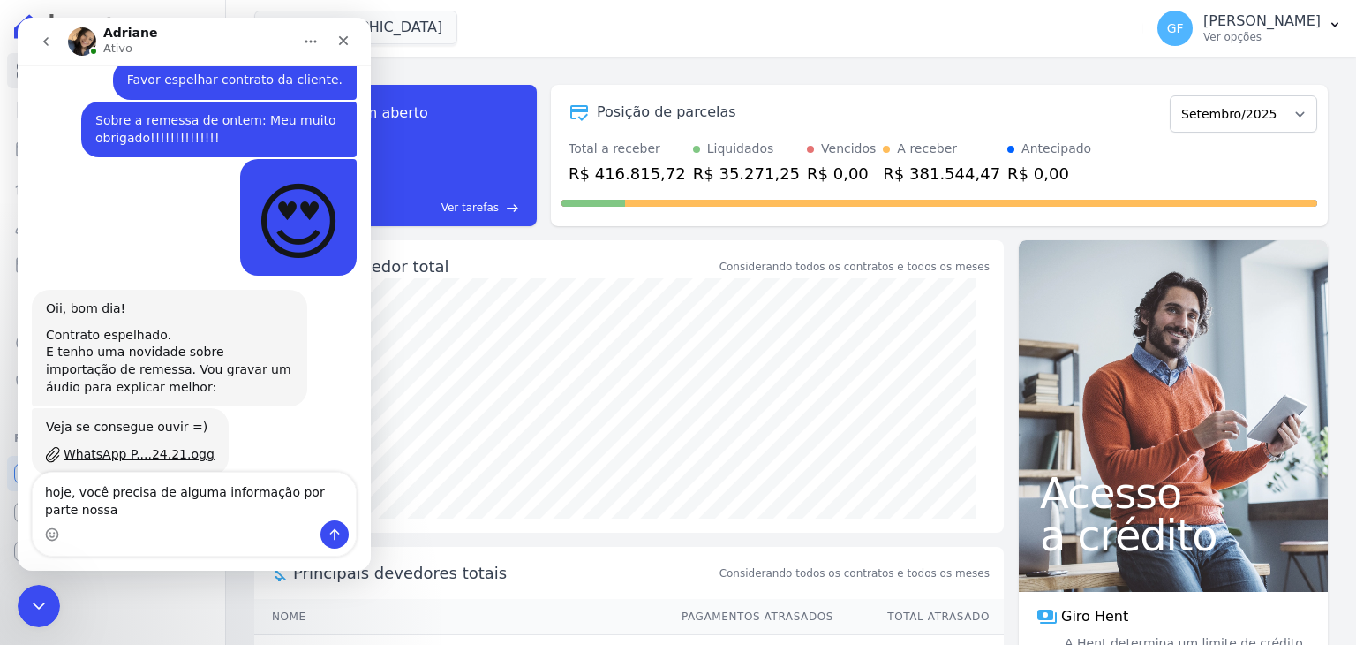
scroll to position [7567, 0]
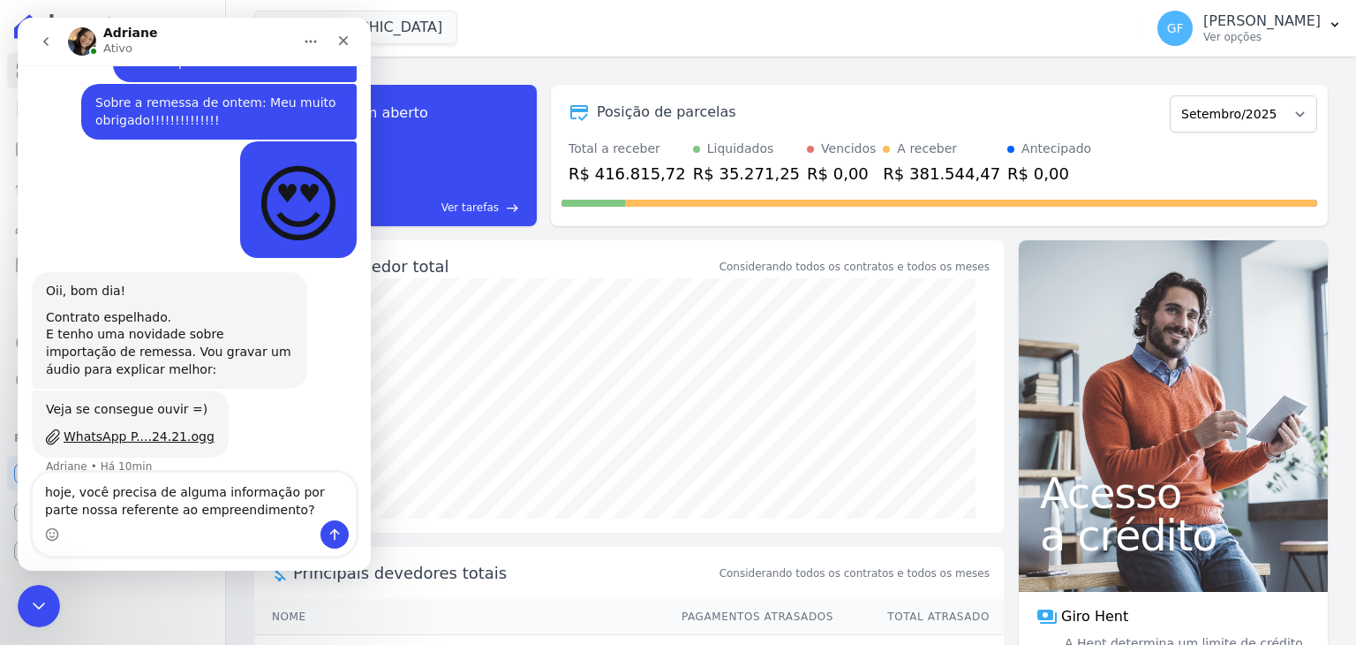
type textarea "hoje, você precisa de alguma informação por parte nossa referente ao empreendim…"
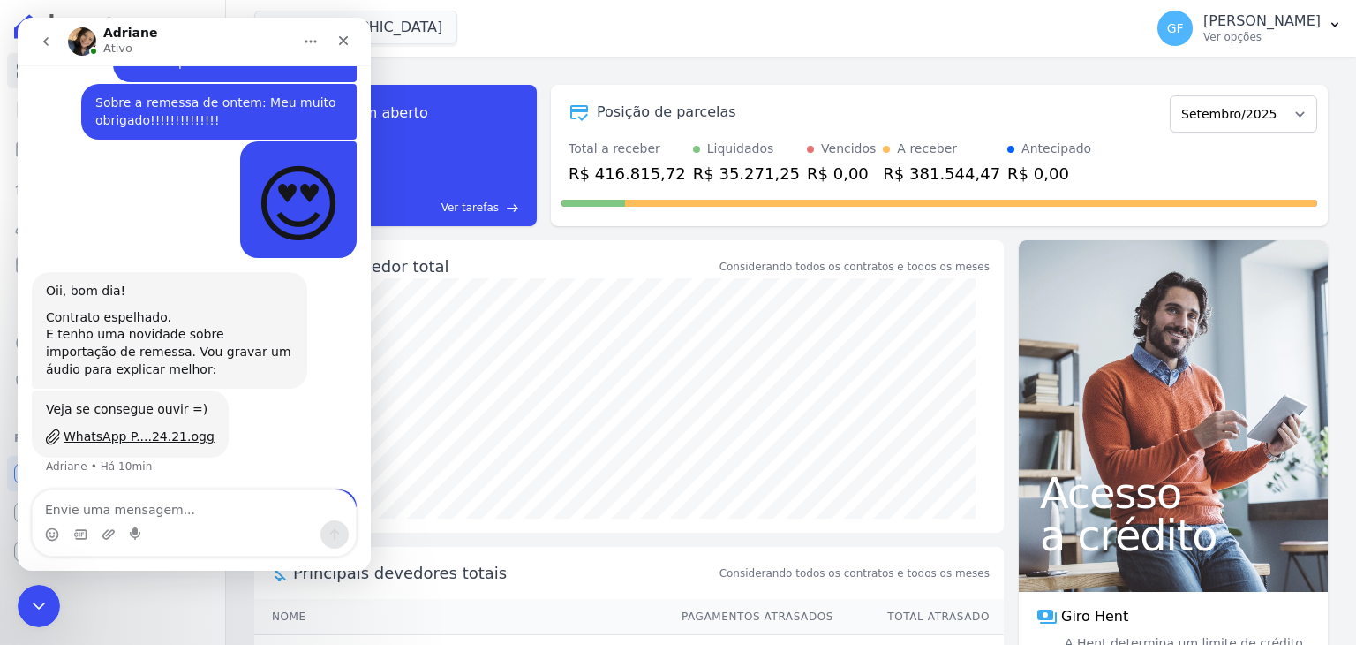
scroll to position [7606, 0]
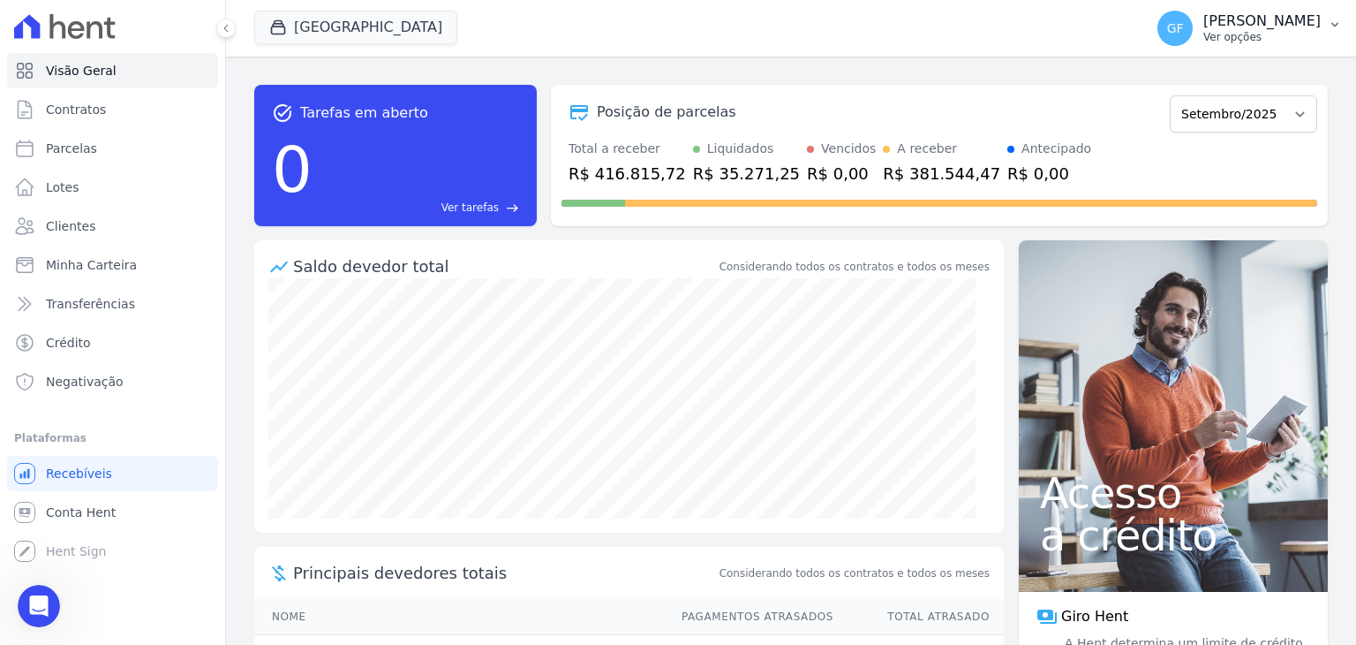
click at [1183, 26] on span "GF" at bounding box center [1175, 28] width 17 height 12
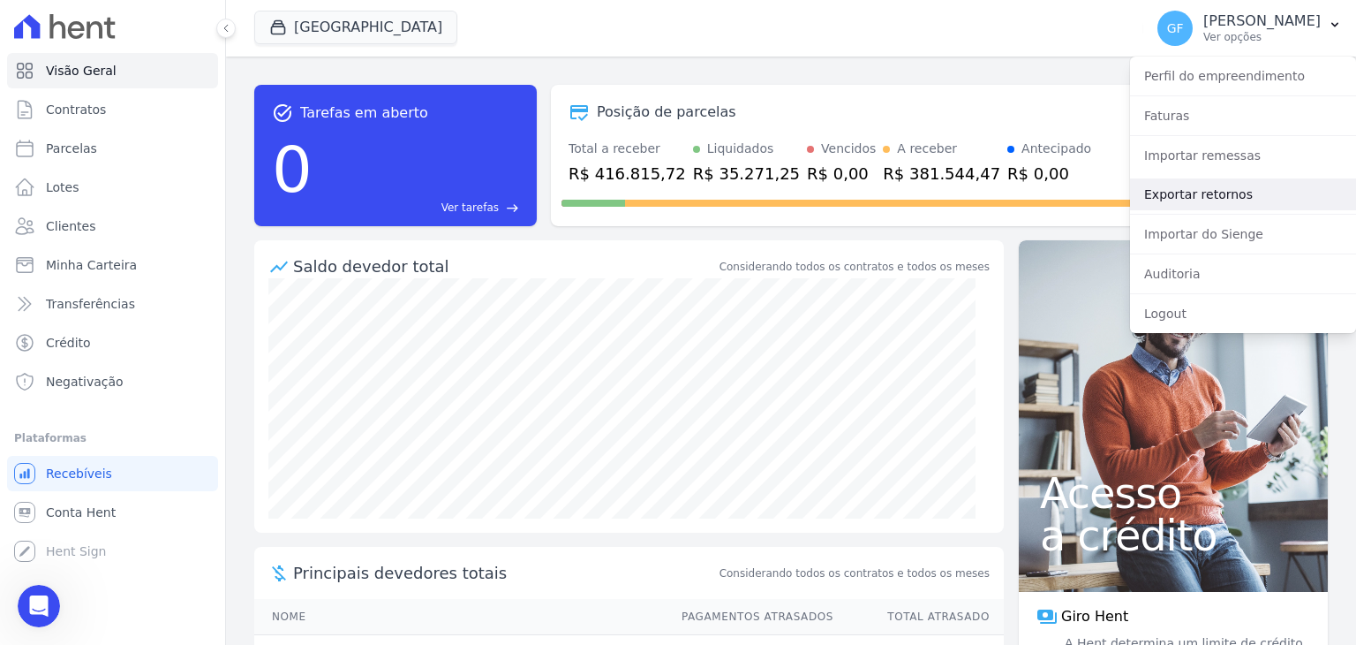
click at [1198, 205] on link "Exportar retornos" at bounding box center [1243, 194] width 226 height 32
click at [1195, 198] on link "Exportar retornos" at bounding box center [1243, 194] width 226 height 32
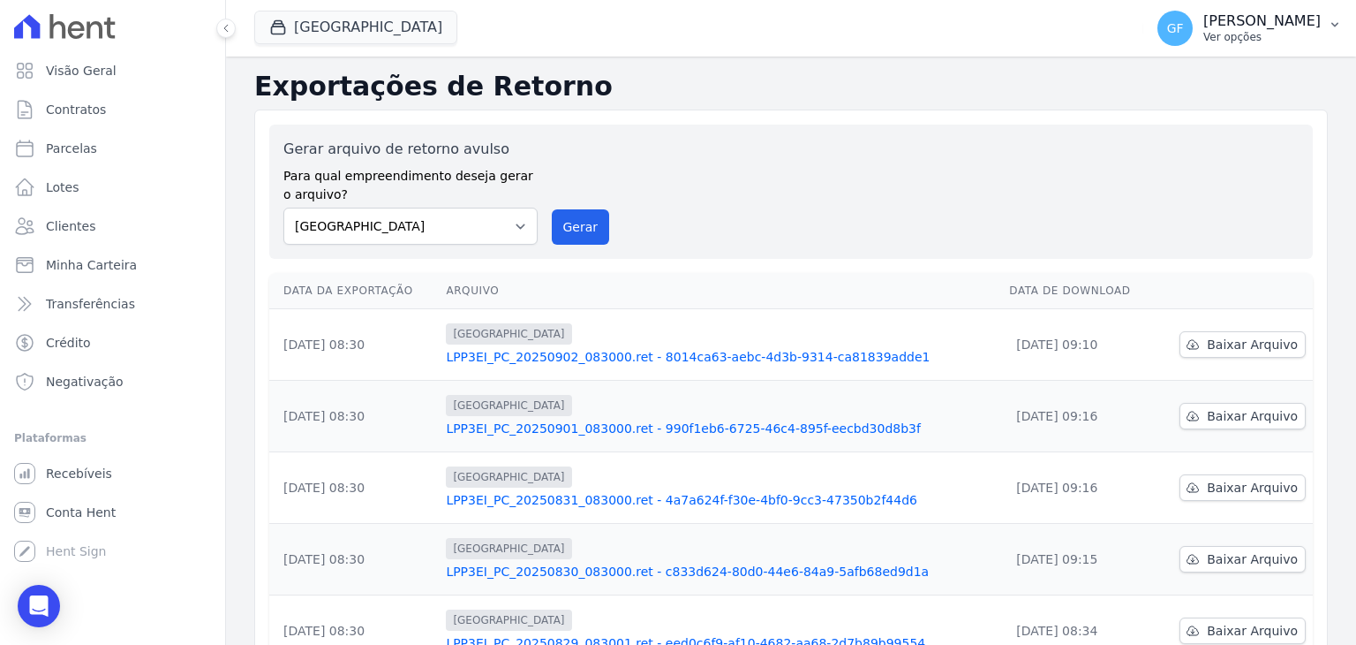
click at [1246, 23] on p "[PERSON_NAME]" at bounding box center [1262, 21] width 117 height 18
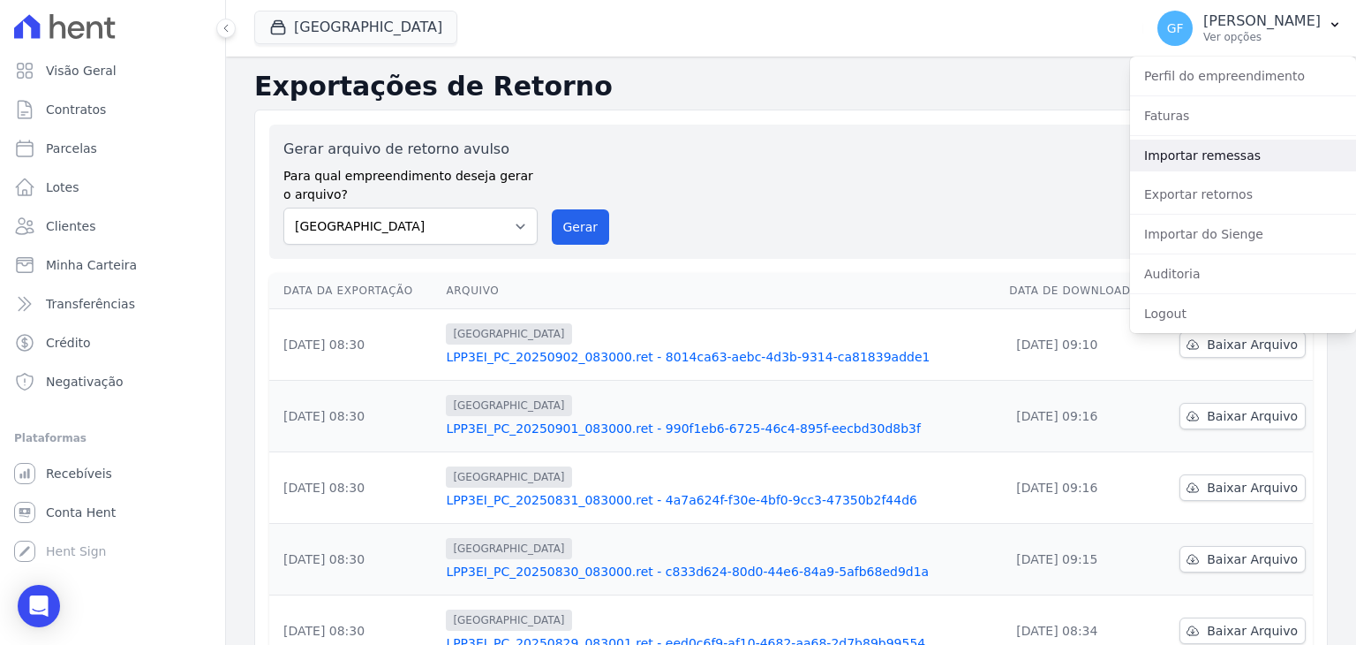
click at [1201, 169] on link "Importar remessas" at bounding box center [1243, 156] width 226 height 32
